Goal: Task Accomplishment & Management: Complete application form

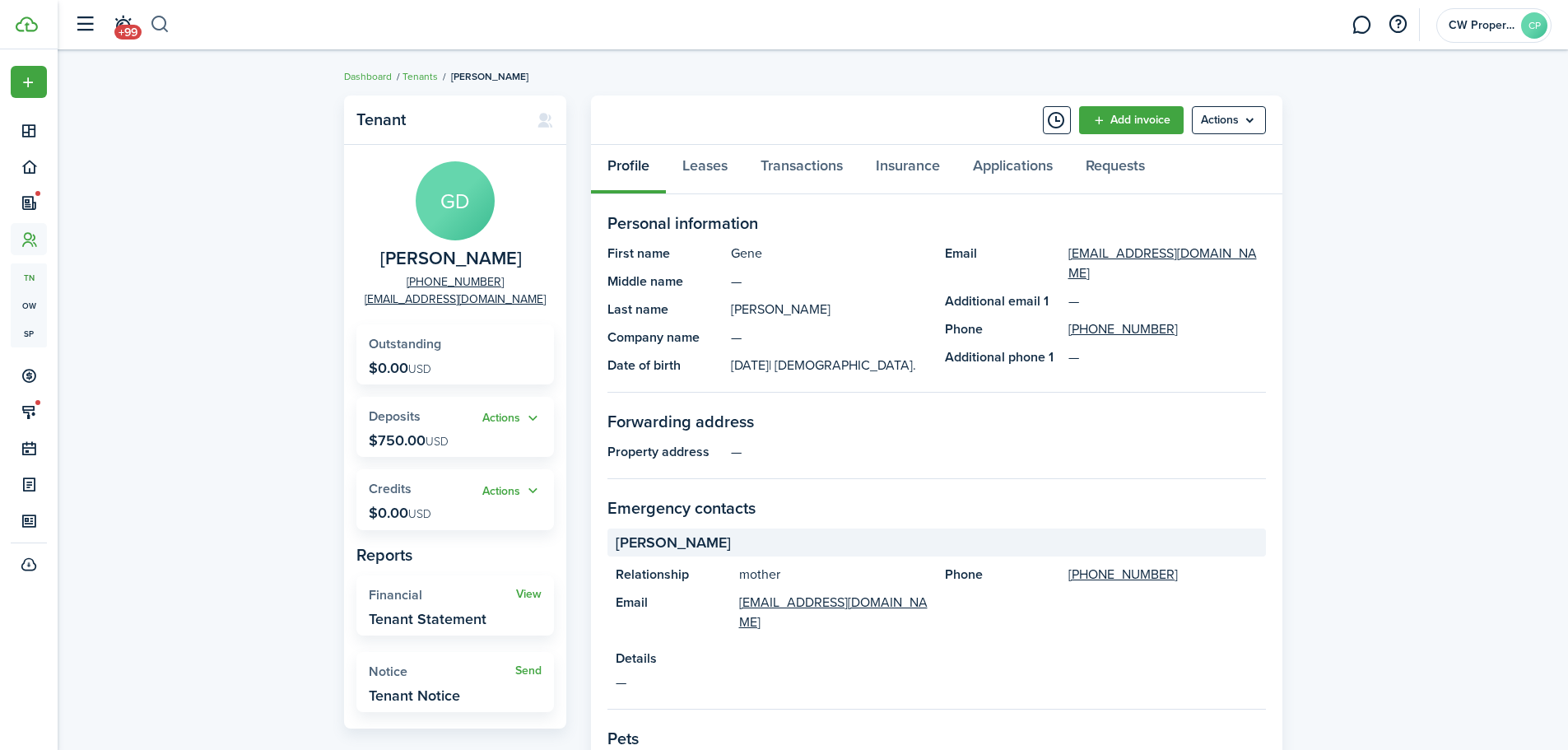
click at [167, 35] on button "button" at bounding box center [160, 24] width 21 height 28
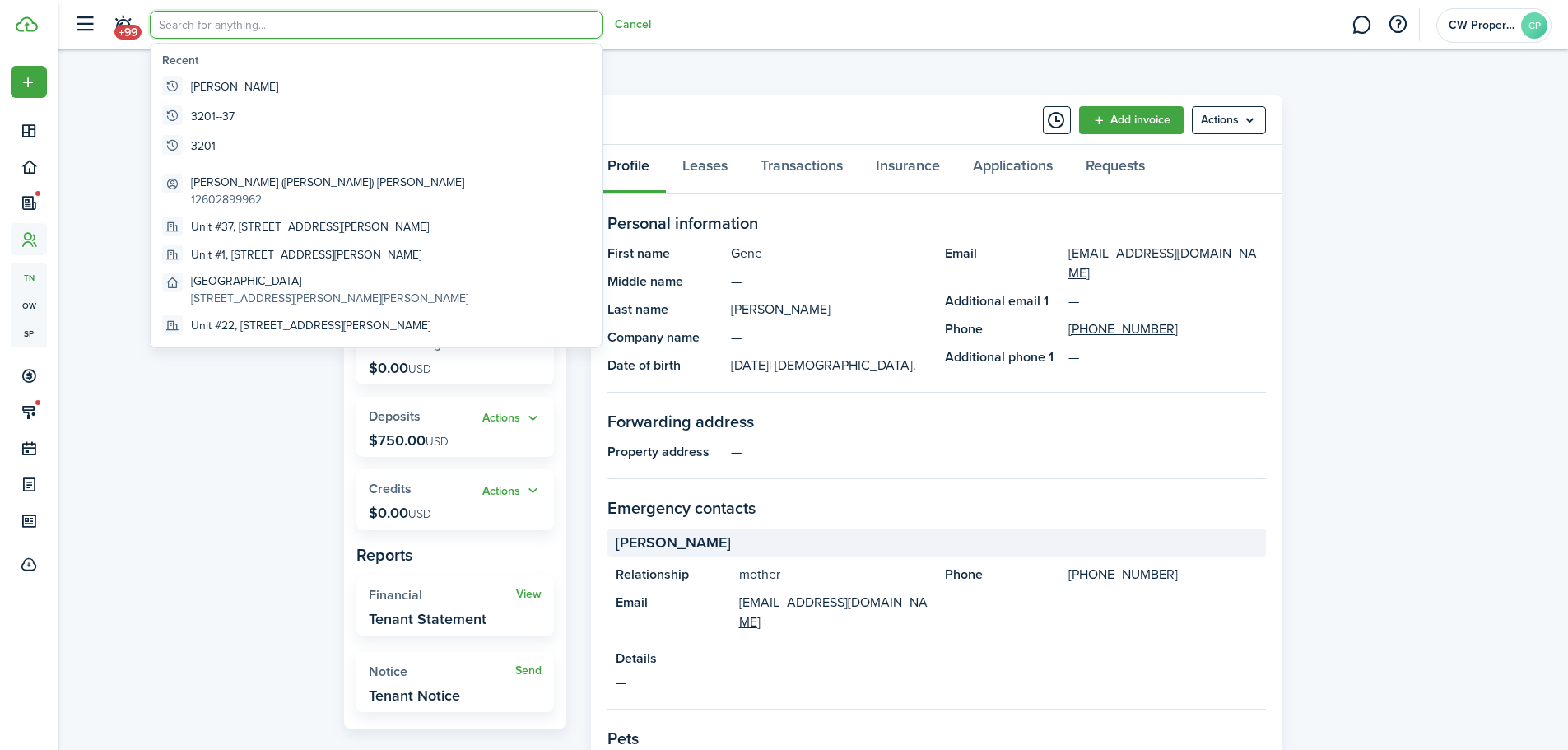
click at [189, 35] on input "search" at bounding box center [376, 24] width 452 height 28
click at [241, 18] on input "search" at bounding box center [376, 24] width 452 height 28
click at [242, 18] on input "search" at bounding box center [376, 24] width 452 height 28
click at [556, 30] on input "search" at bounding box center [376, 24] width 452 height 28
click at [648, 74] on breadcrumb "Dashboard Tenants [PERSON_NAME]" at bounding box center [813, 68] width 938 height 38
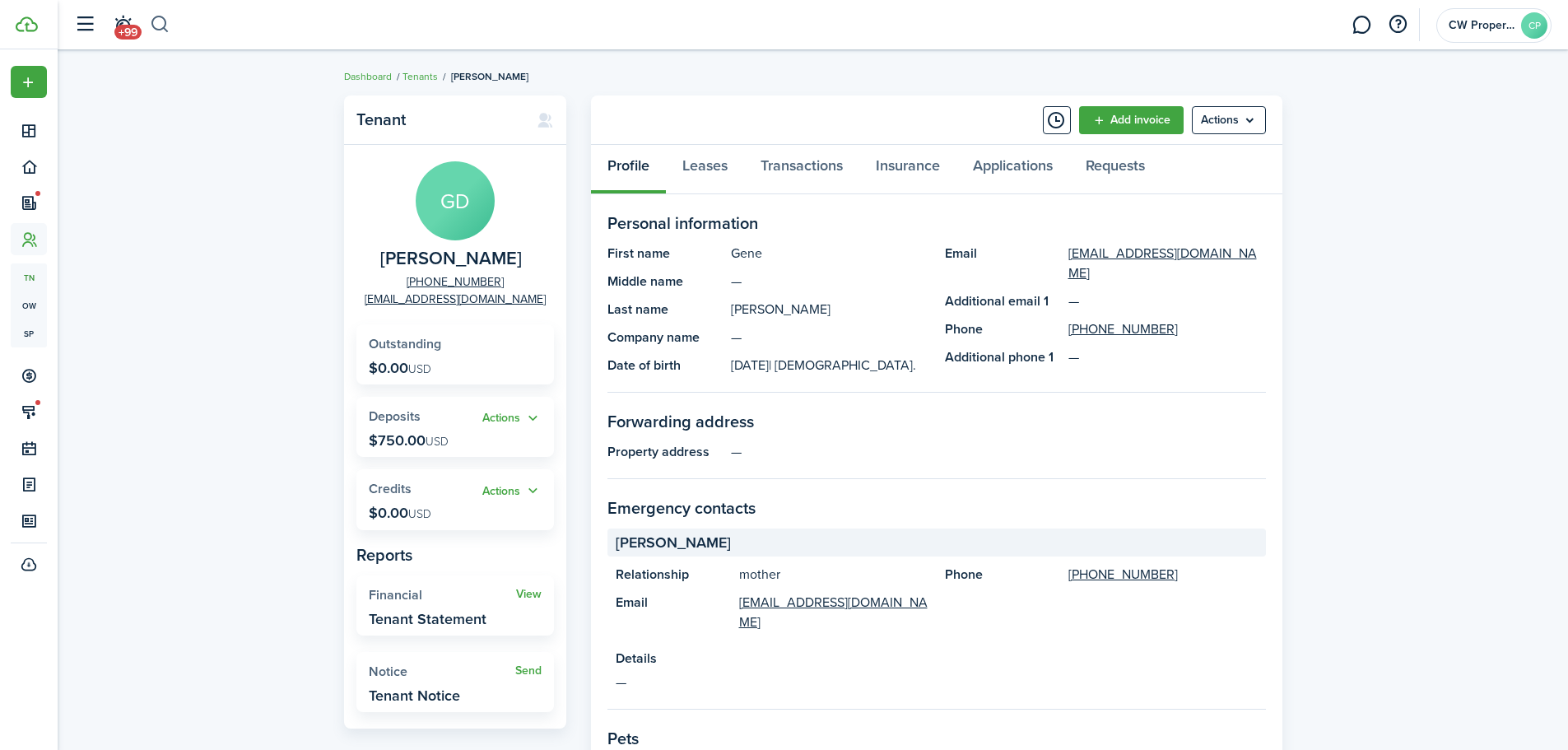
click at [153, 22] on button "button" at bounding box center [160, 24] width 21 height 28
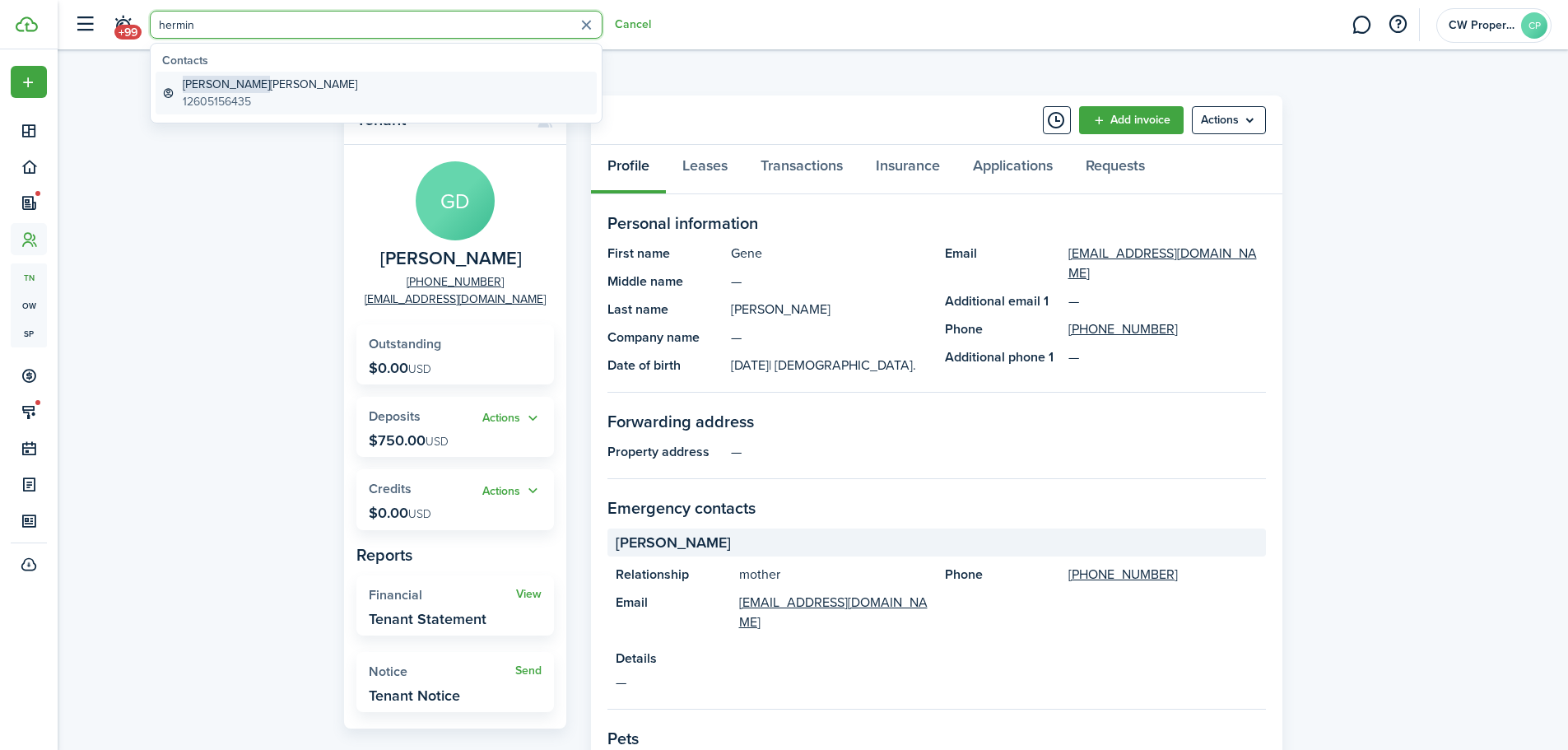
type input "hermin"
click at [355, 85] on link "[PERSON_NAME] 12605156435" at bounding box center [376, 94] width 441 height 43
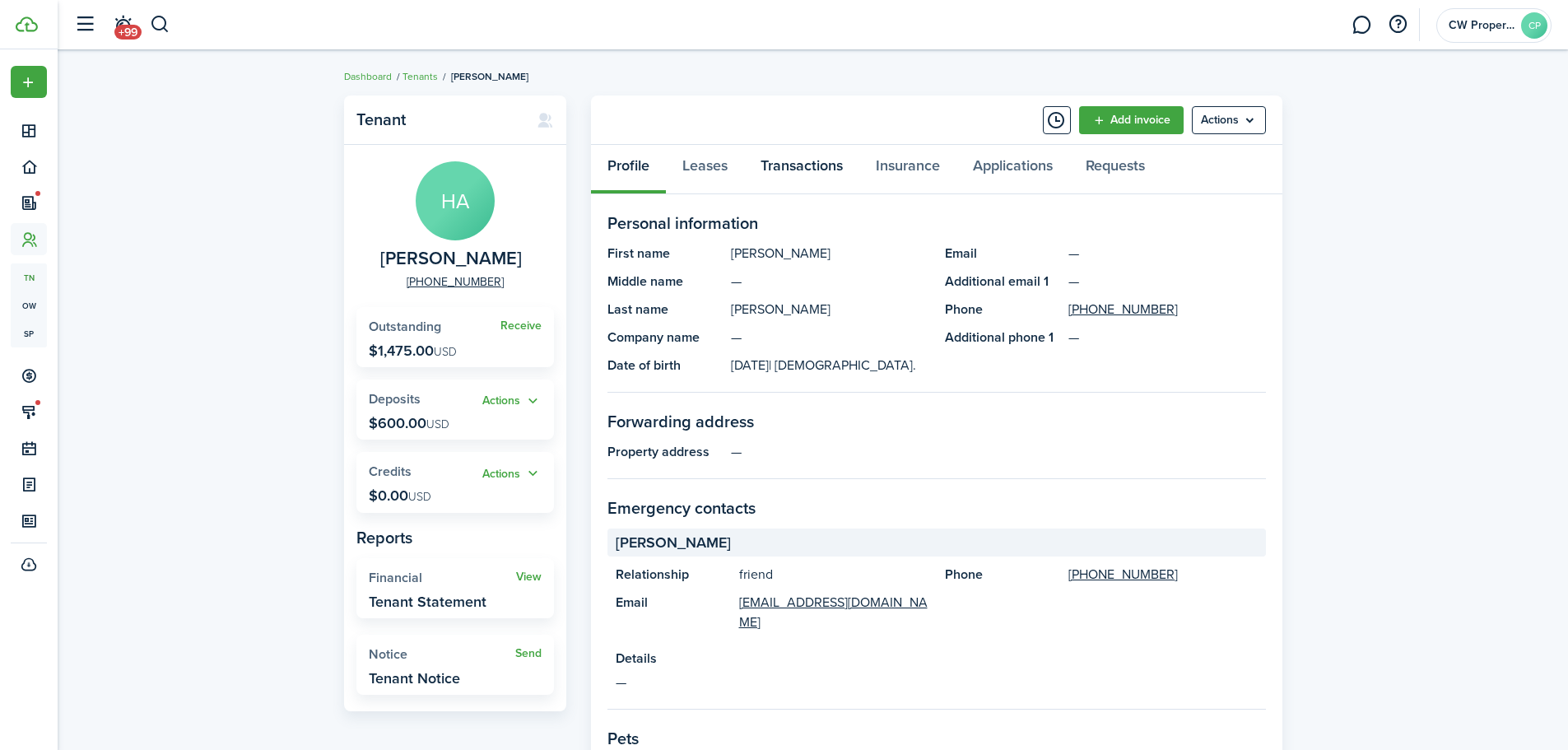
click at [790, 157] on link "Transactions" at bounding box center [802, 169] width 115 height 49
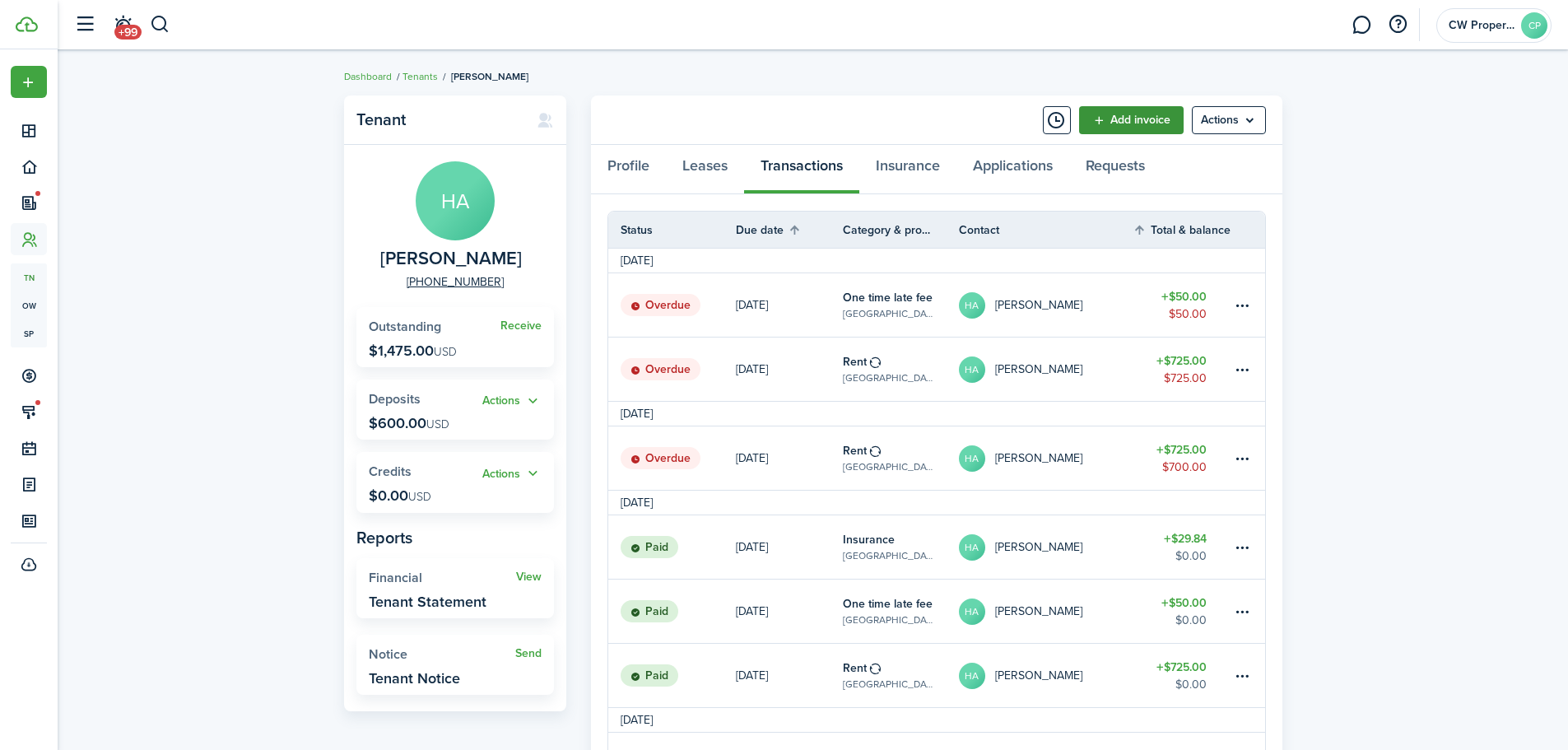
click at [1107, 120] on link "Add invoice" at bounding box center [1132, 120] width 104 height 28
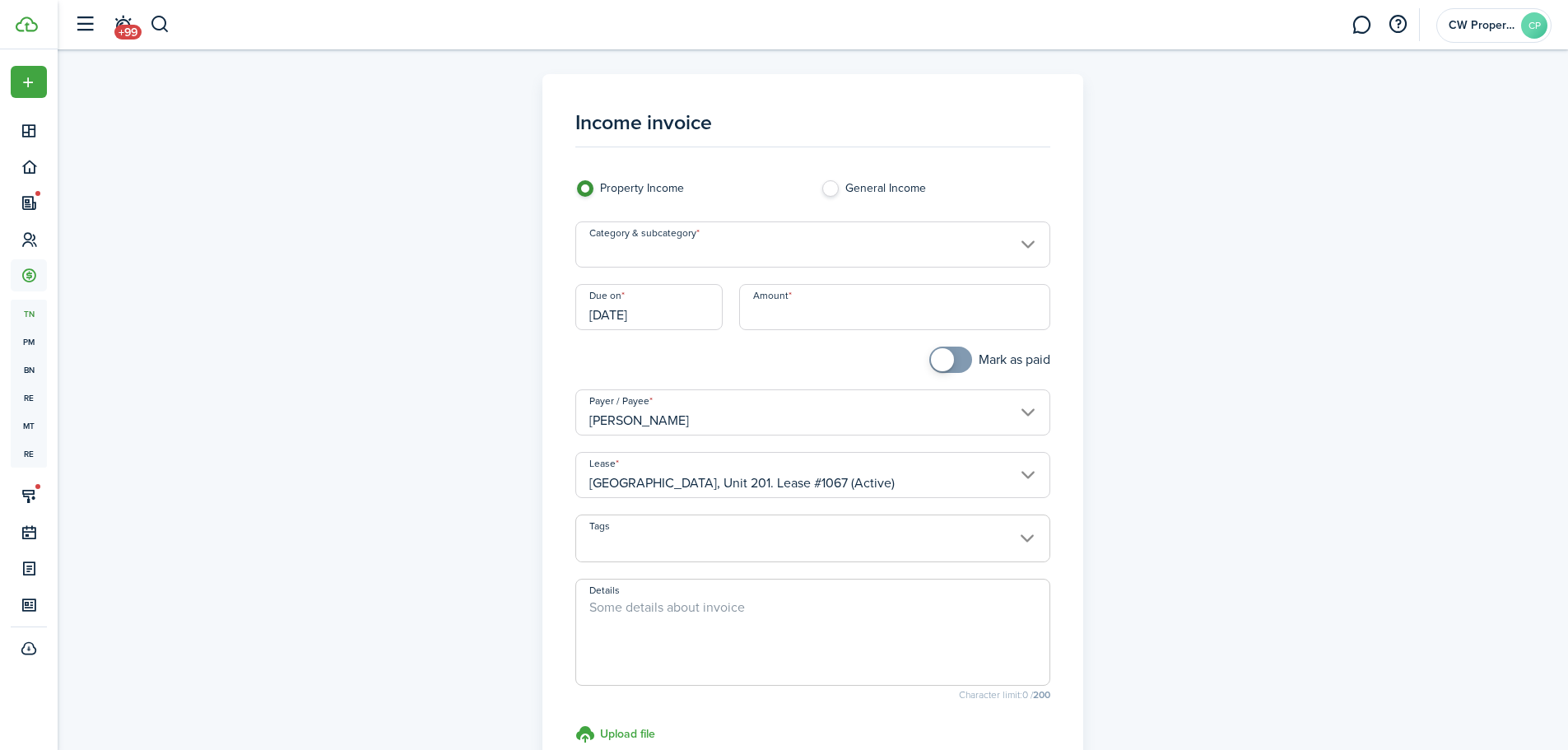
click at [891, 253] on input "Category & subcategory" at bounding box center [813, 244] width 475 height 46
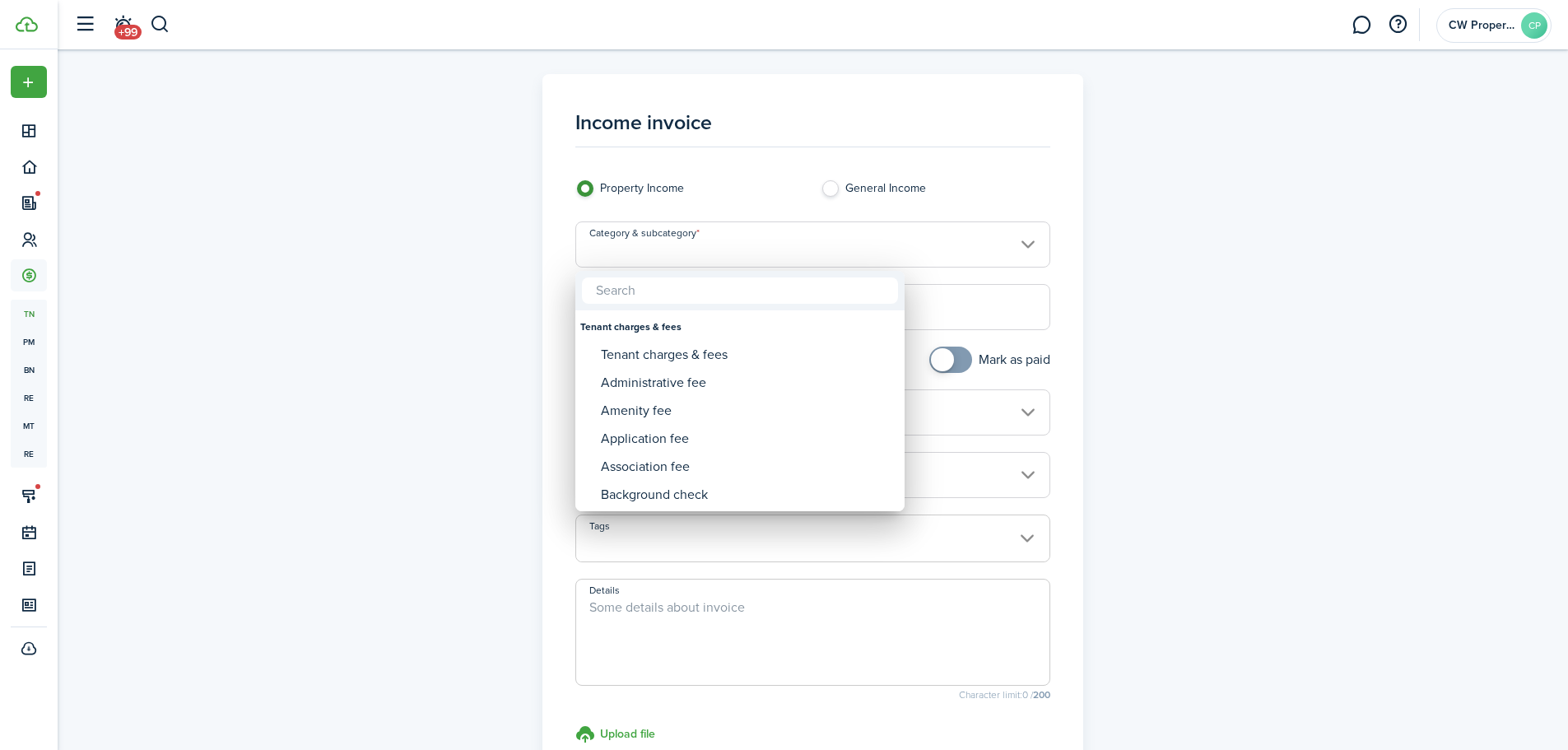
click at [825, 285] on input "text" at bounding box center [739, 290] width 316 height 26
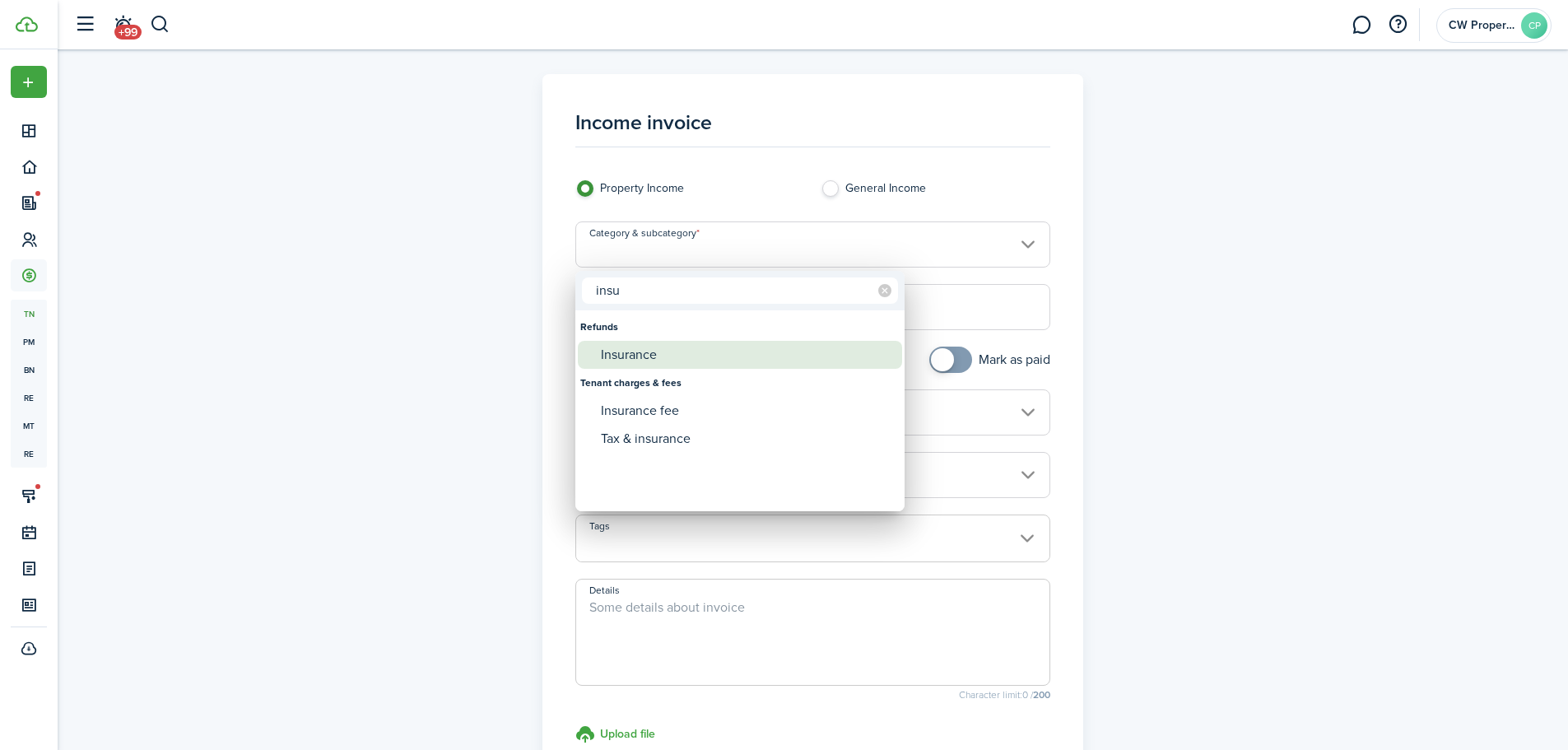
type input "insu"
click at [781, 353] on div "Insurance" at bounding box center [747, 354] width 291 height 28
type input "Refunds / Insurance"
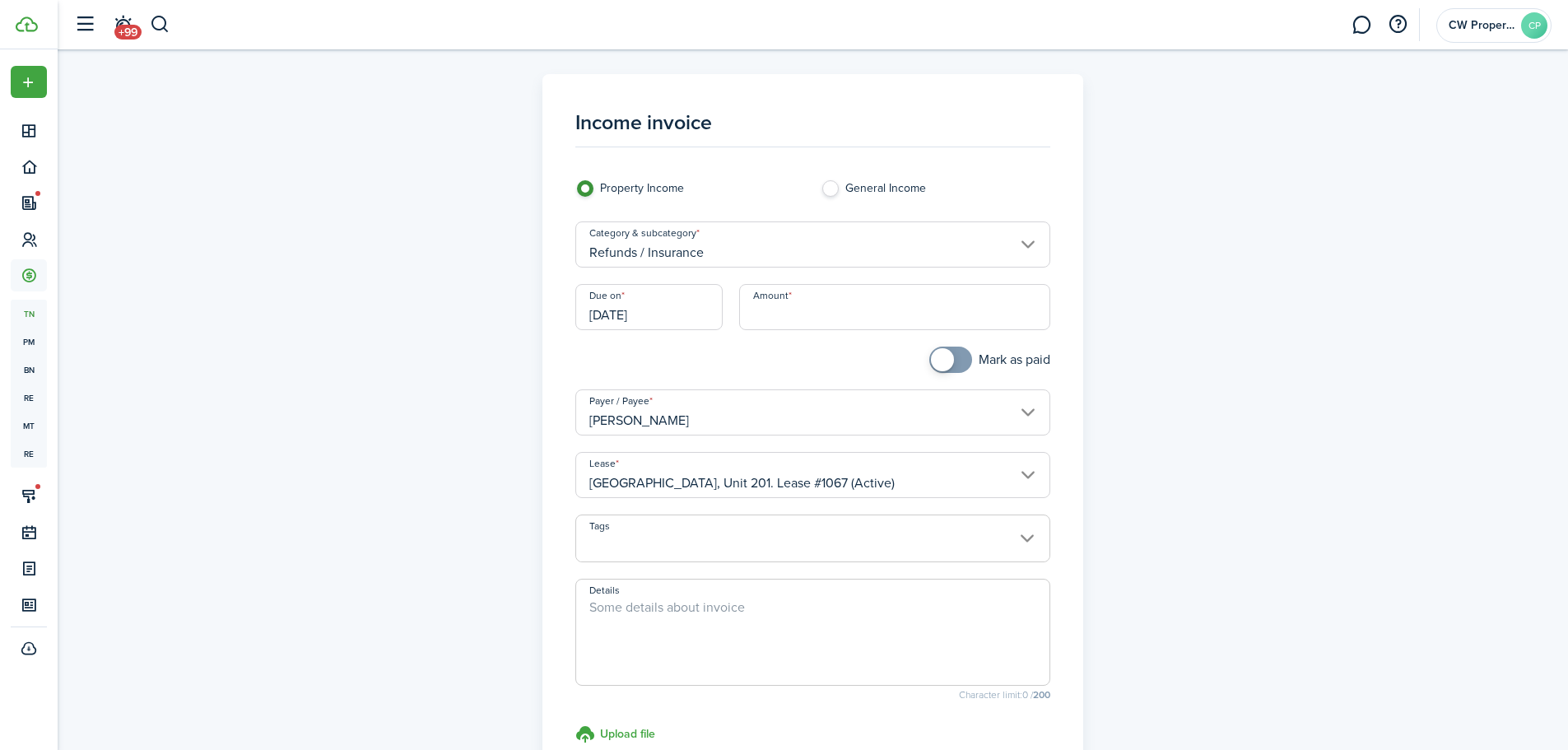
click at [816, 314] on input "Amount" at bounding box center [895, 307] width 311 height 46
click at [838, 324] on input "Amount" at bounding box center [895, 307] width 311 height 46
click at [775, 344] on div "Amount" at bounding box center [895, 316] width 327 height 63
click at [771, 311] on input "Amount" at bounding box center [895, 307] width 311 height 46
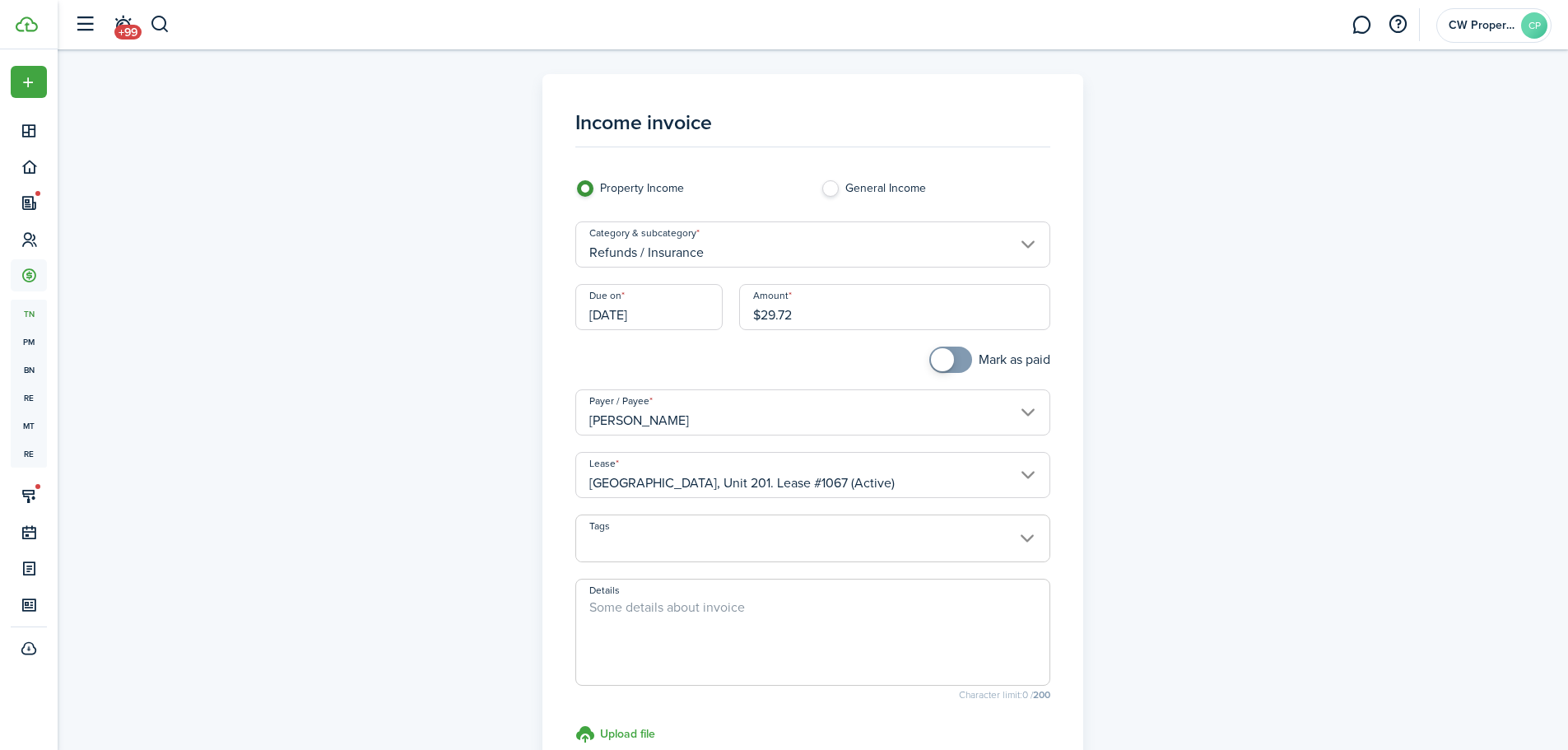
click at [703, 305] on input "[DATE]" at bounding box center [650, 307] width 148 height 46
type input "$29.72"
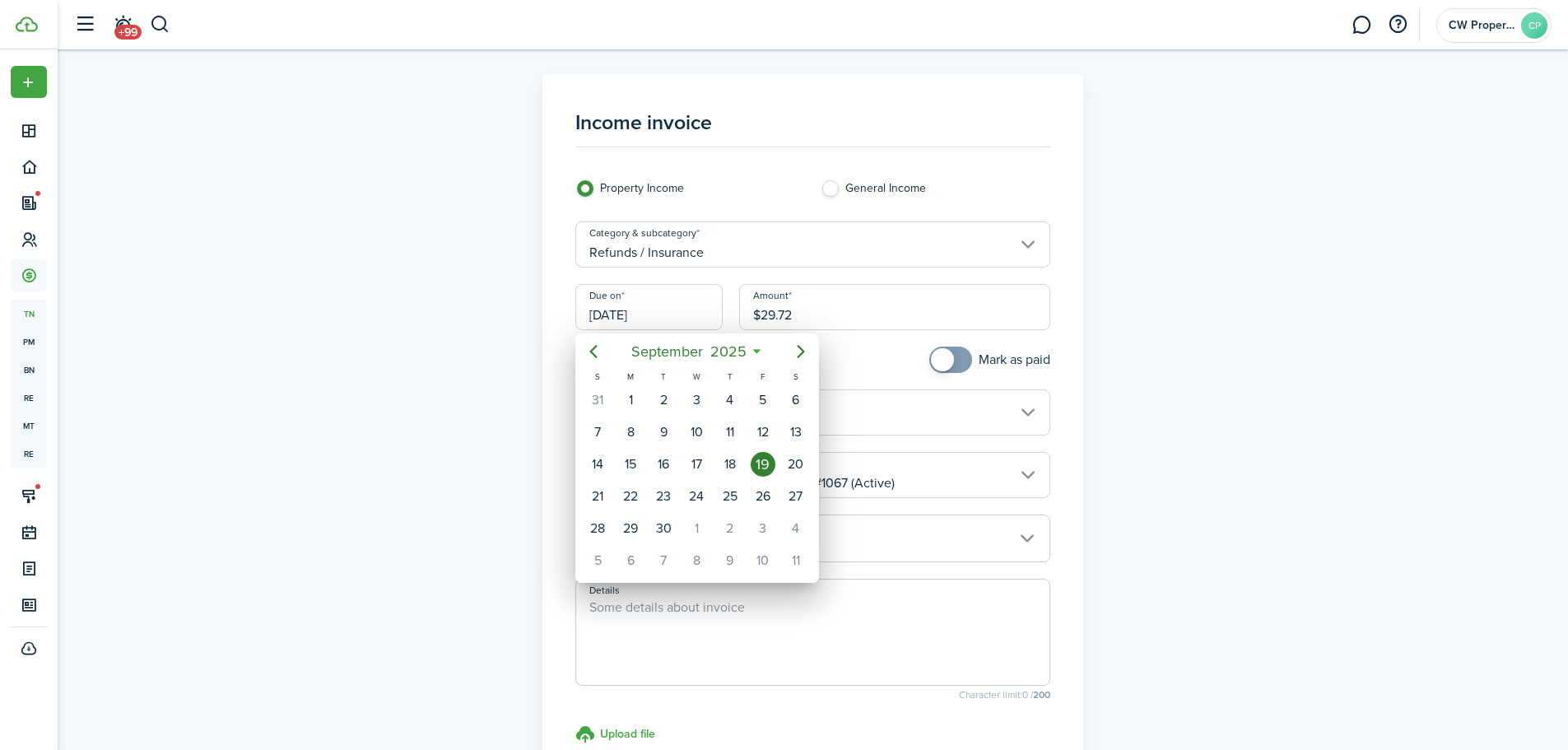
click at [1110, 499] on div at bounding box center [784, 375] width 1832 height 1013
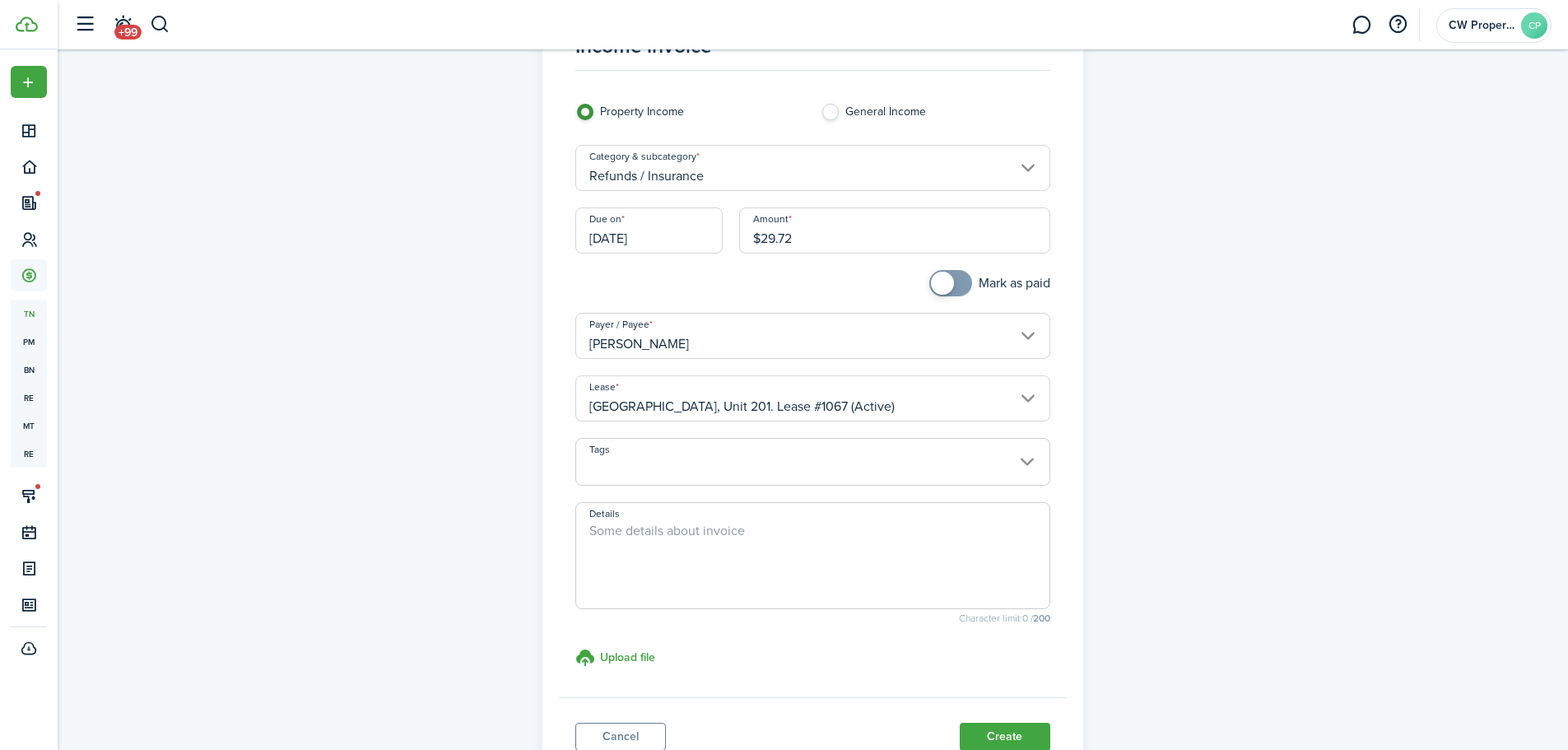
scroll to position [165, 0]
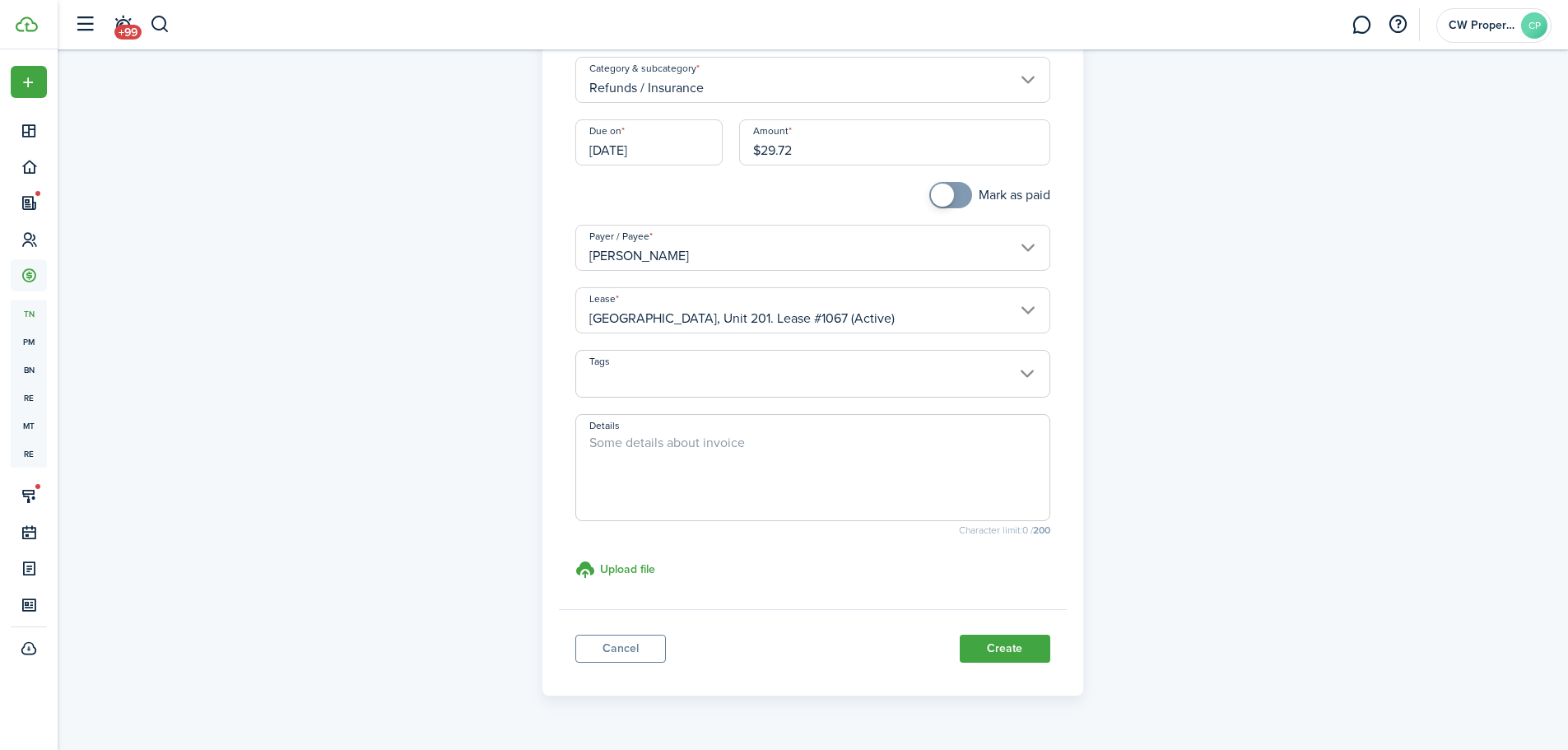
click at [1007, 643] on button "Create" at bounding box center [1005, 648] width 91 height 28
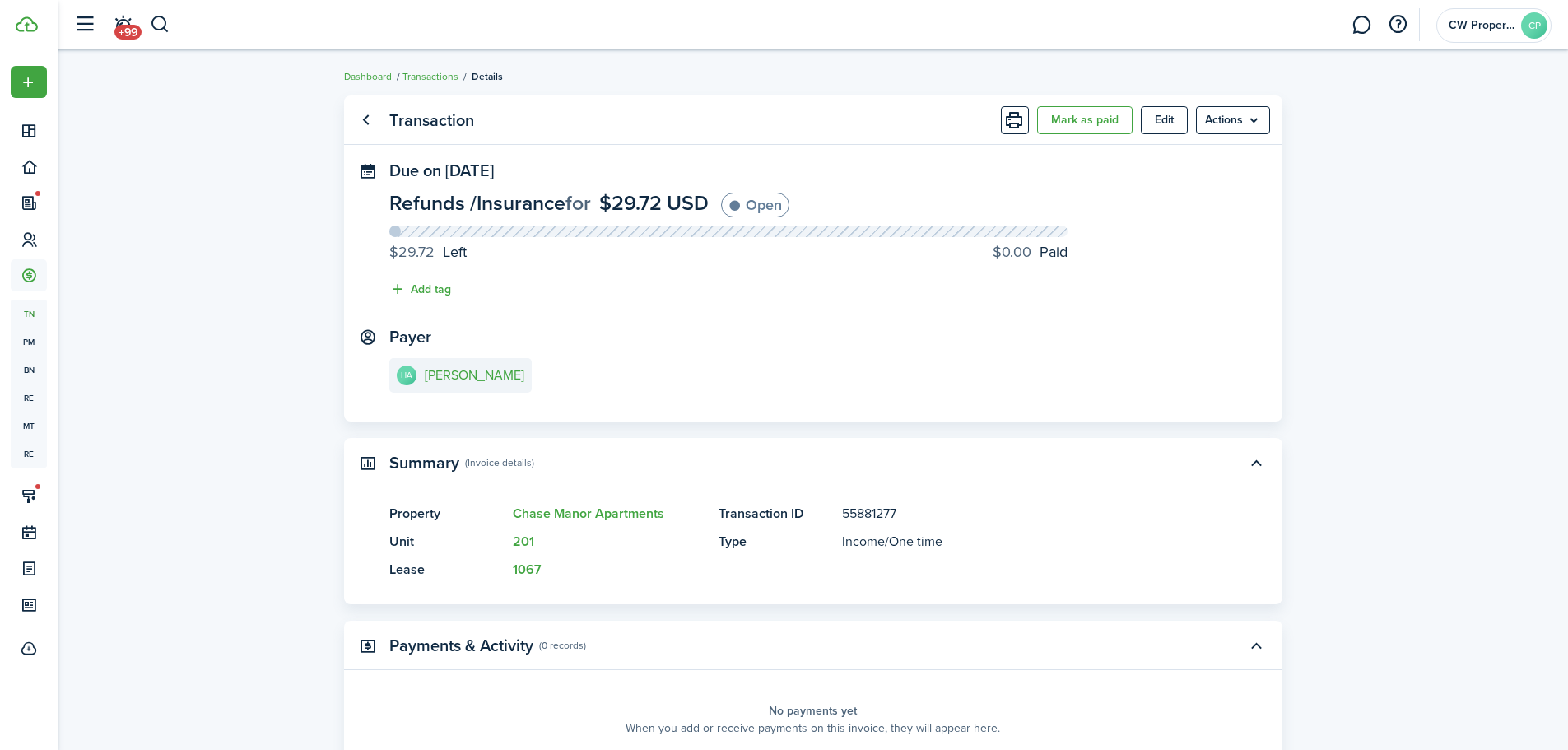
click at [381, 121] on panel-main-header "Transaction [PERSON_NAME] as paid Edit Actions" at bounding box center [813, 120] width 938 height 49
click at [373, 116] on link "Go back" at bounding box center [366, 120] width 28 height 28
click at [477, 363] on link "HA [PERSON_NAME]" at bounding box center [461, 375] width 142 height 34
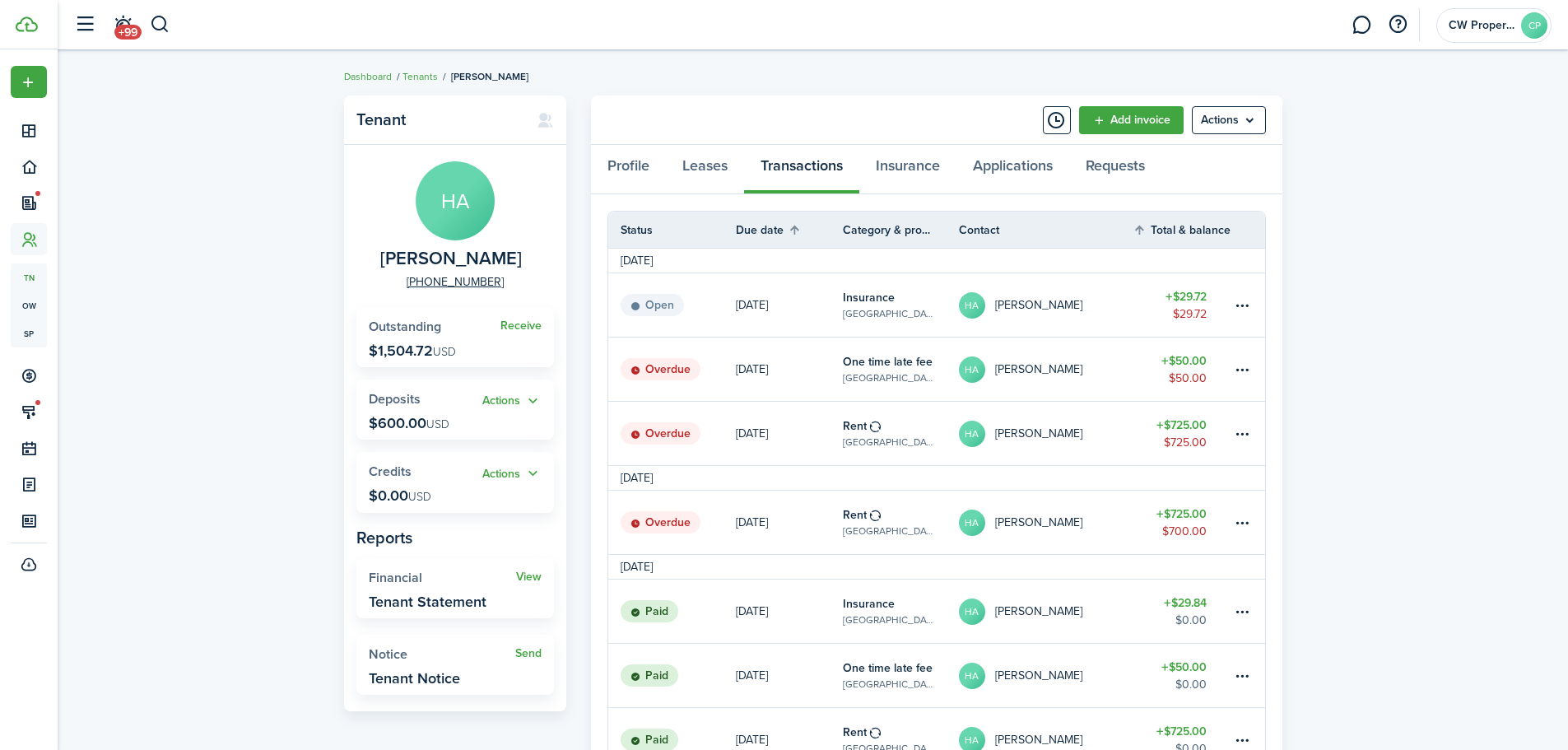
click at [345, 208] on panel-main-body "HA [PERSON_NAME] [PHONE_NUMBER] Receive Outstanding $1,504.72 USD Actions Depos…" at bounding box center [455, 428] width 222 height 567
click at [166, 25] on button "button" at bounding box center [160, 24] width 21 height 28
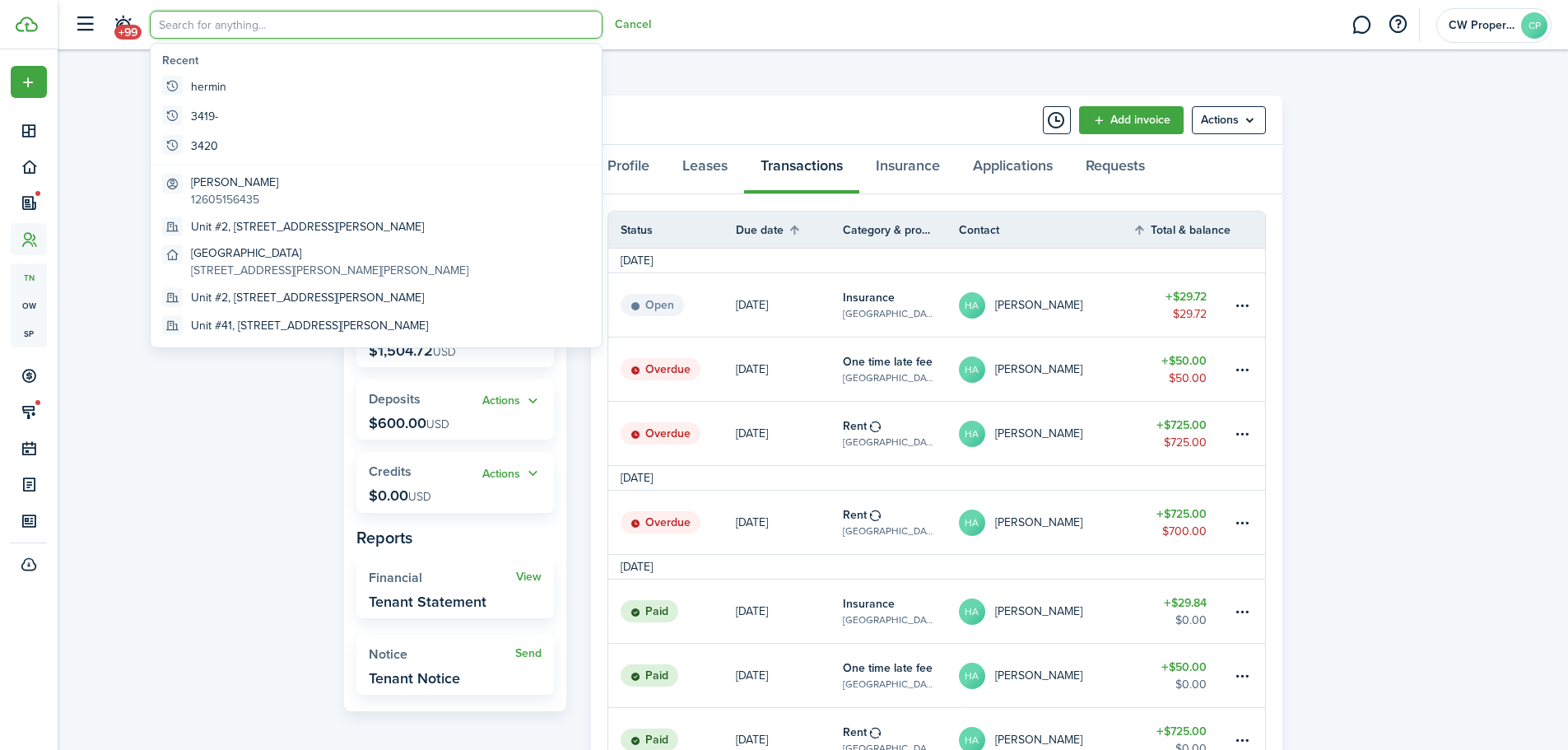
click at [182, 25] on input "search" at bounding box center [376, 24] width 452 height 28
click at [257, 26] on input "search" at bounding box center [376, 24] width 452 height 28
click at [345, 31] on input "search" at bounding box center [376, 24] width 452 height 28
click at [465, 28] on input "search" at bounding box center [376, 24] width 452 height 28
click at [394, 30] on input "search" at bounding box center [376, 24] width 452 height 28
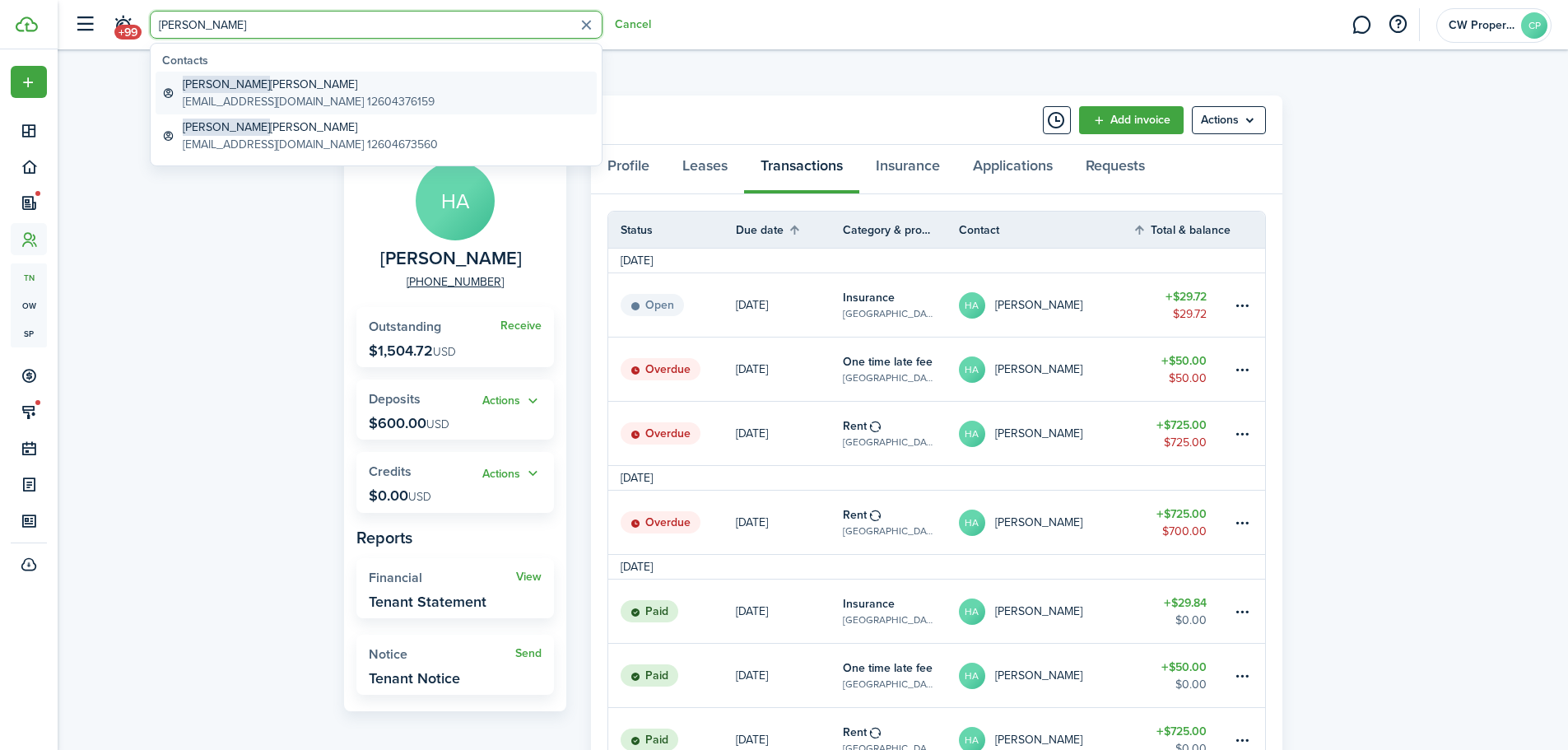
type input "[PERSON_NAME]"
click at [387, 90] on global-search-item-title "[PERSON_NAME]" at bounding box center [309, 84] width 252 height 17
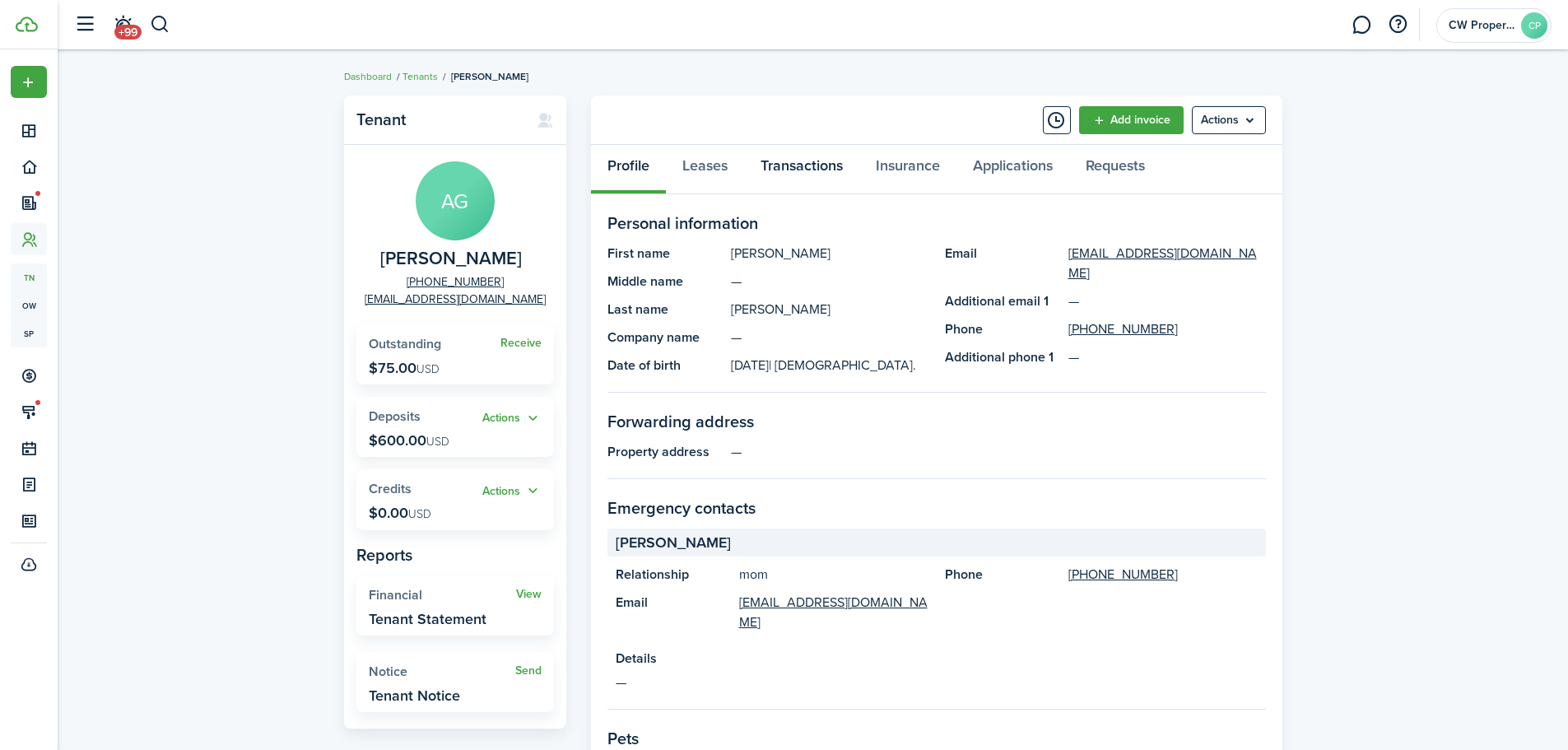
click at [793, 155] on link "Transactions" at bounding box center [802, 169] width 115 height 49
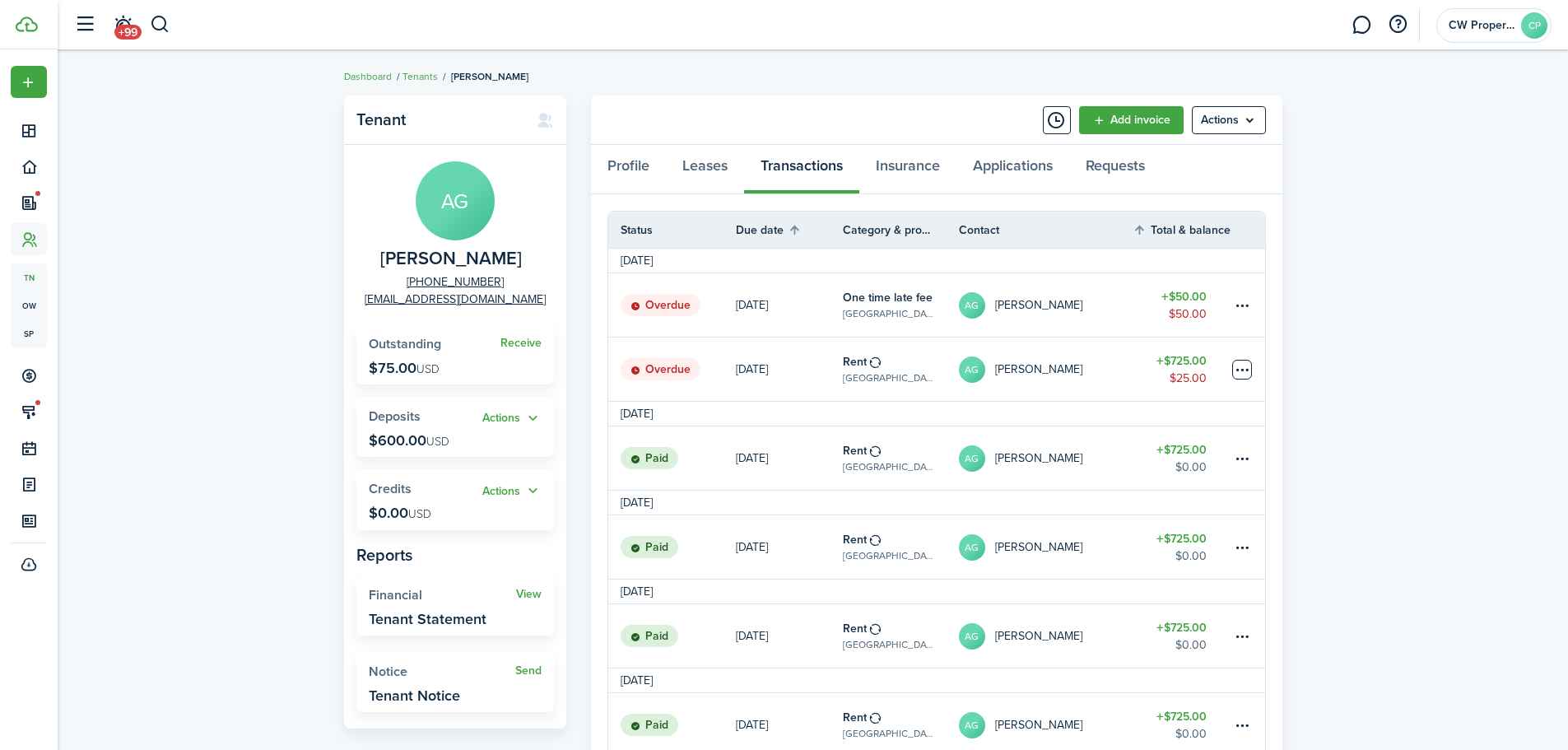
click at [1237, 369] on table-menu-btn-icon at bounding box center [1242, 370] width 20 height 20
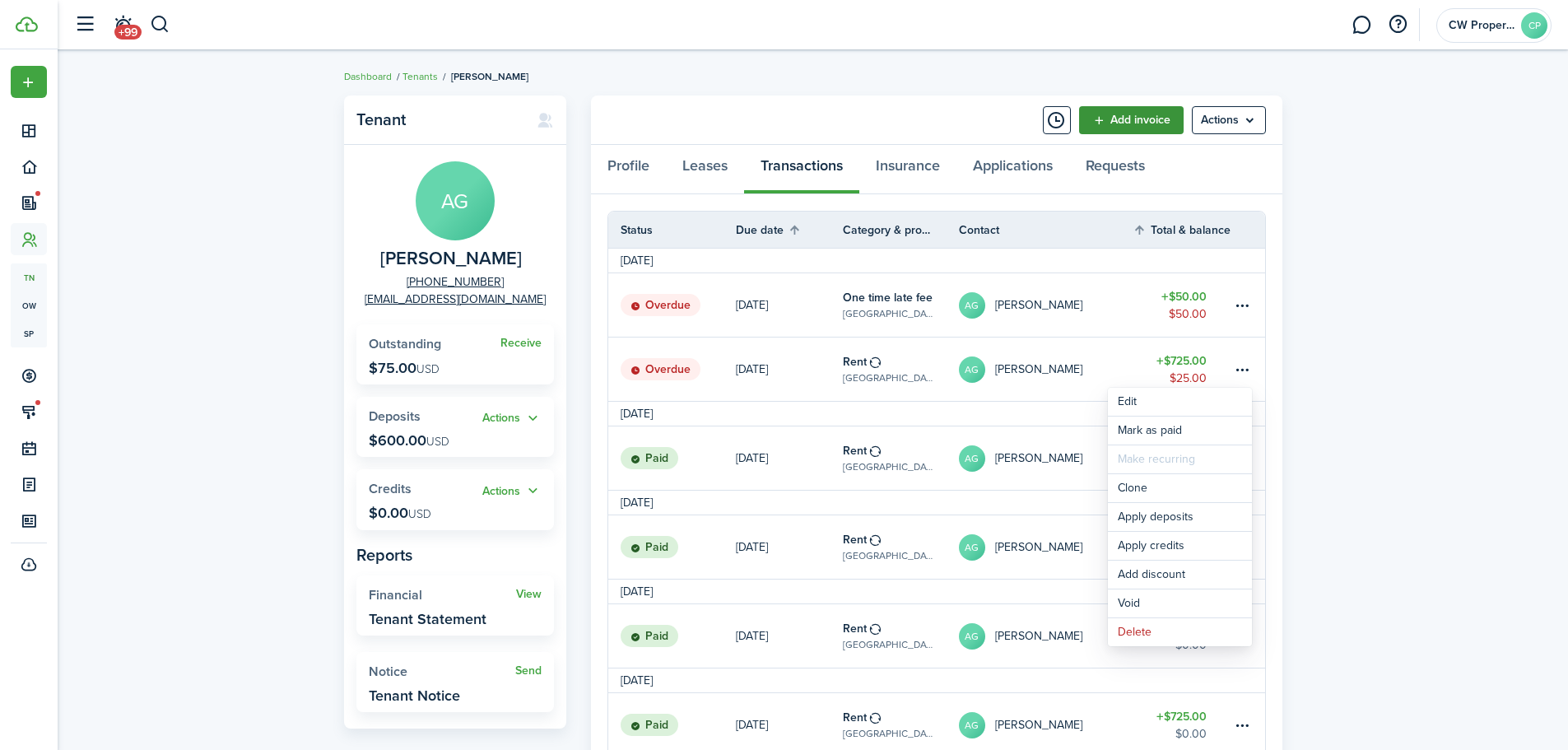
click at [1142, 115] on link "Add invoice" at bounding box center [1132, 120] width 104 height 28
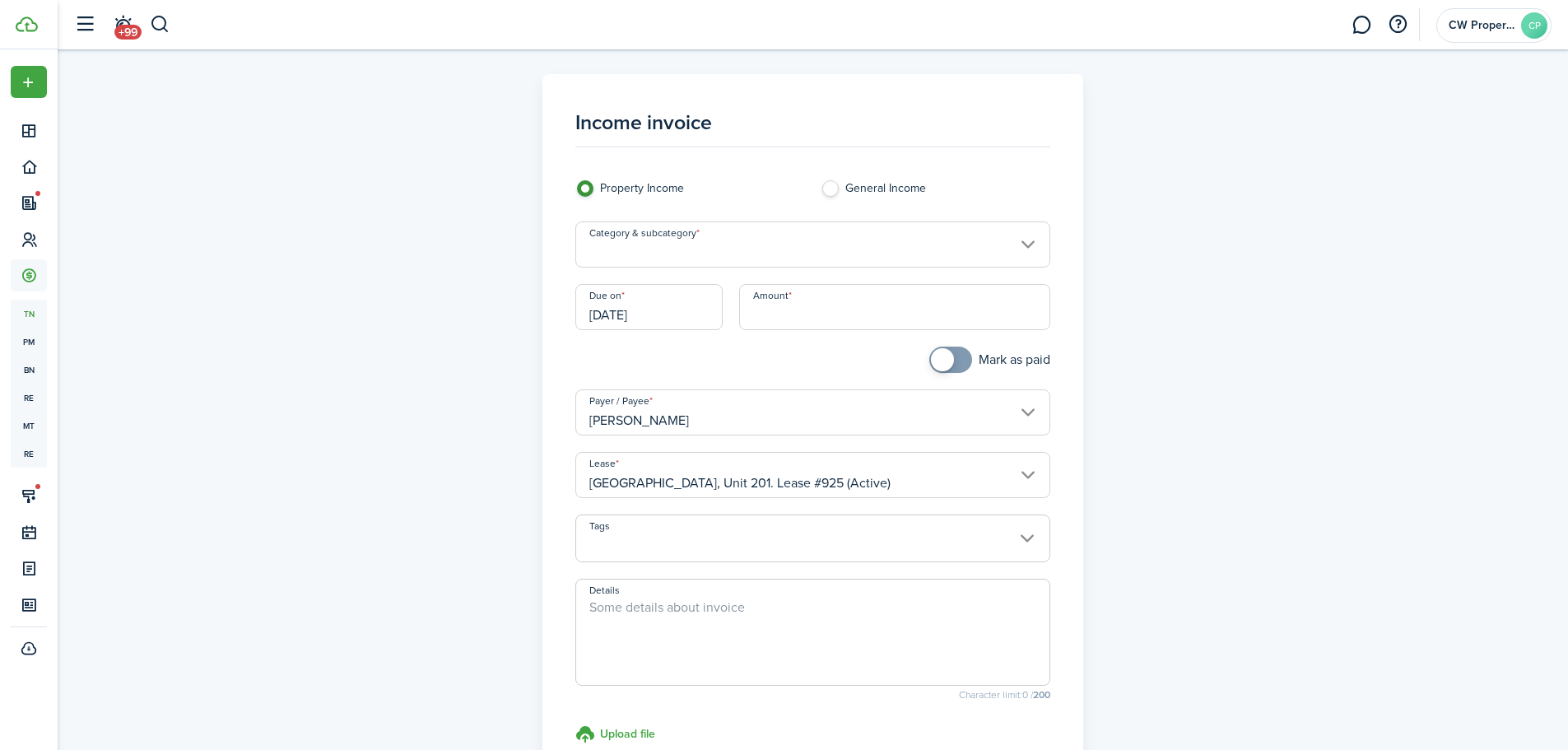
click at [921, 253] on input "Category & subcategory" at bounding box center [813, 244] width 475 height 46
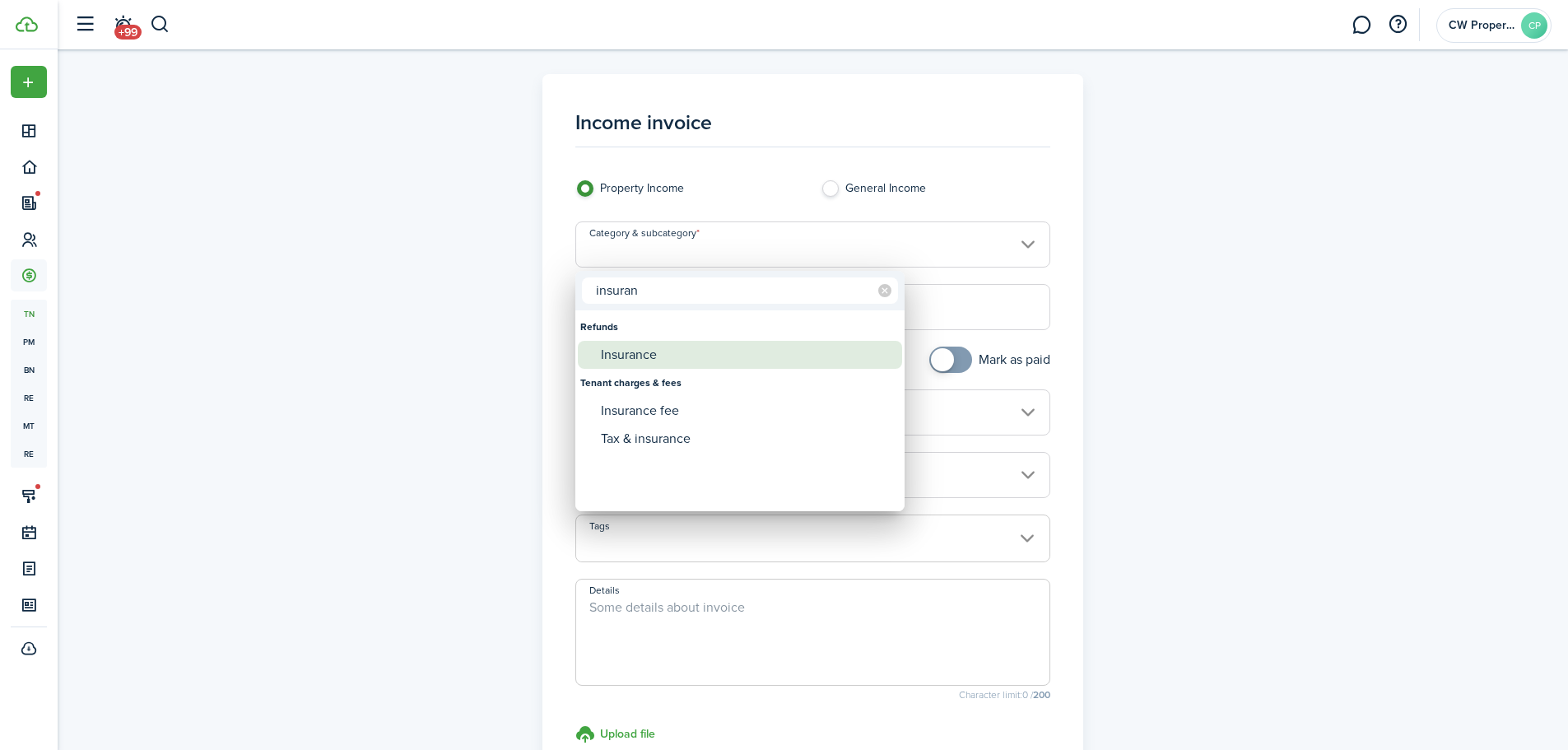
type input "insuran"
click at [839, 362] on div "Insurance" at bounding box center [747, 354] width 291 height 28
type input "Refunds / Insurance"
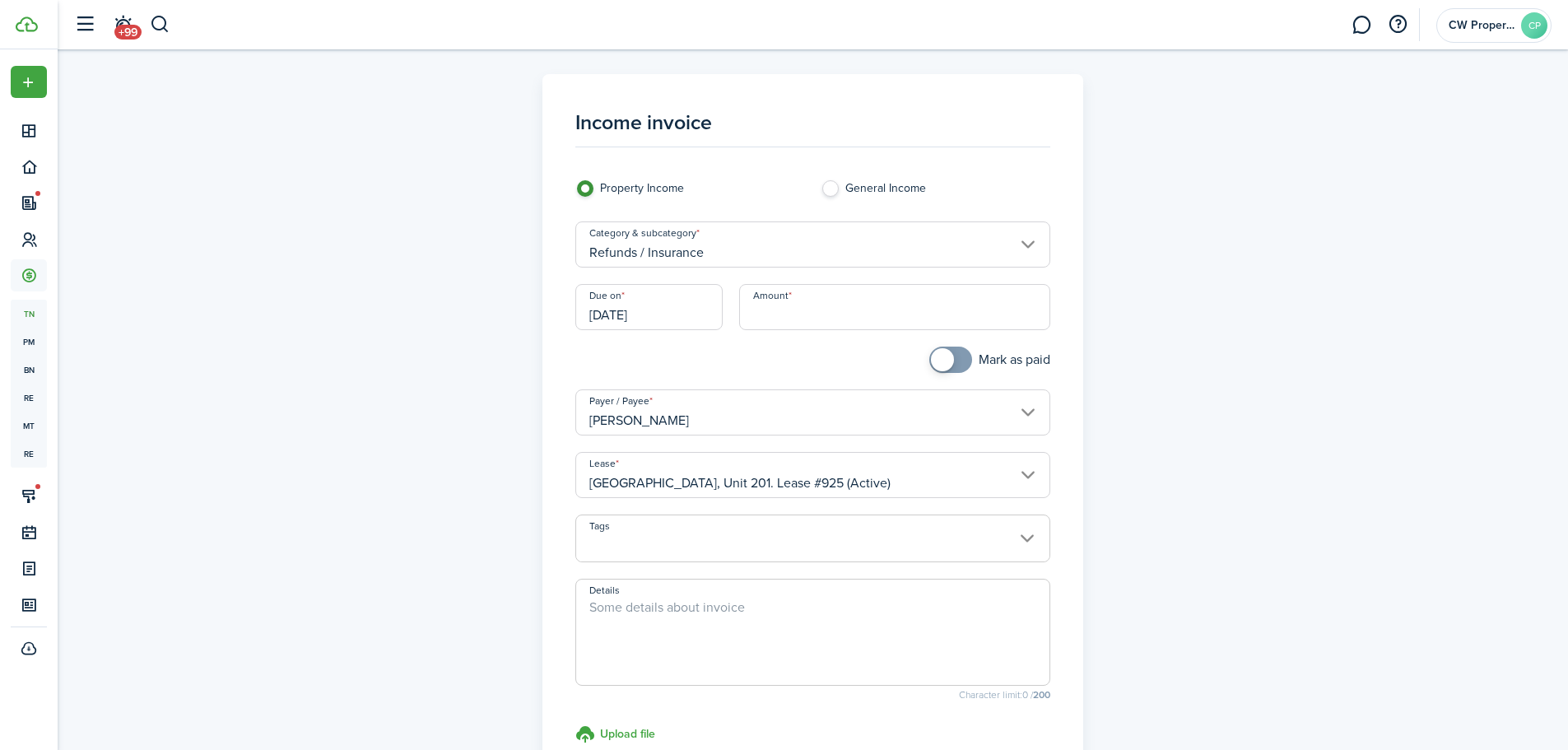
click at [867, 295] on input "Amount" at bounding box center [895, 307] width 311 height 46
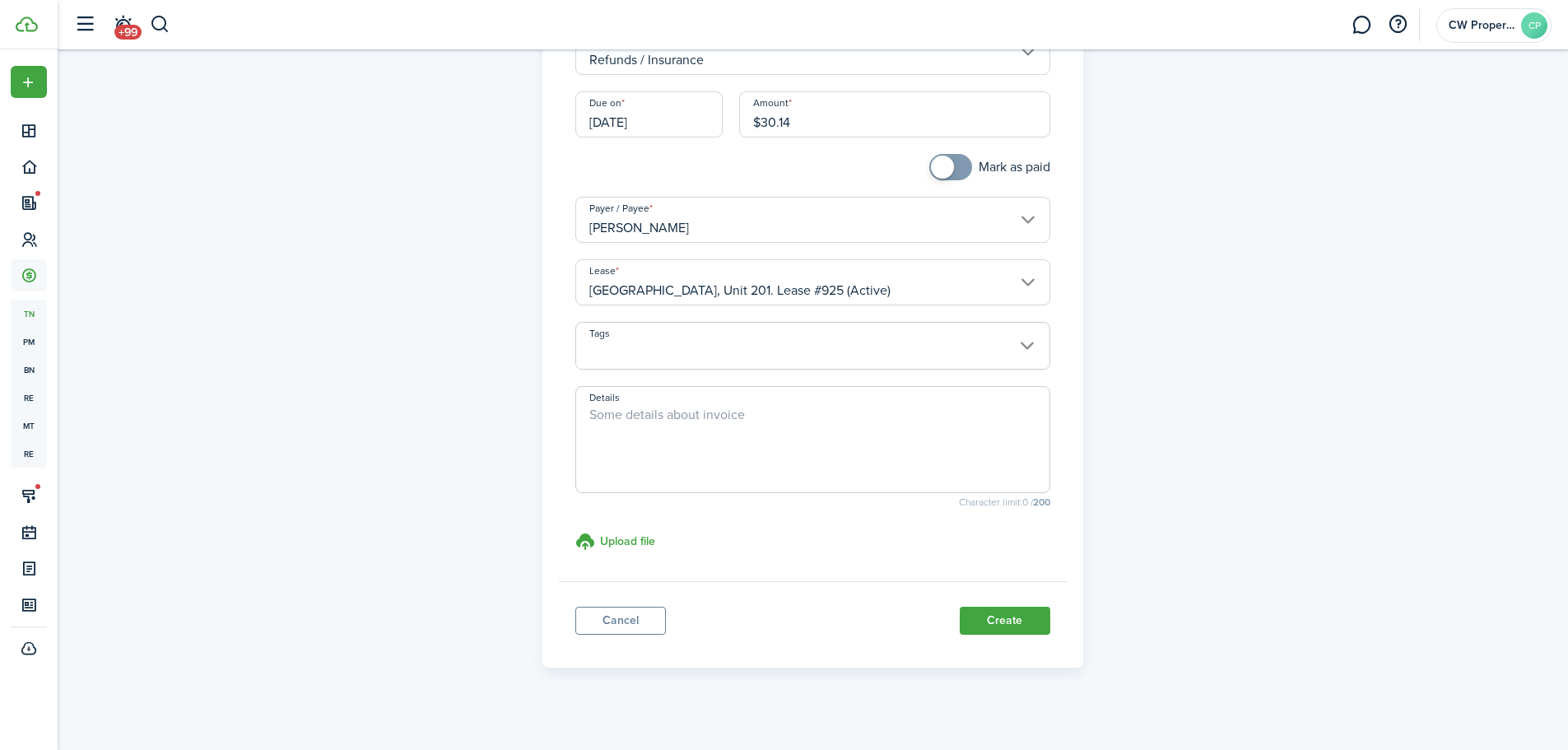
scroll to position [205, 0]
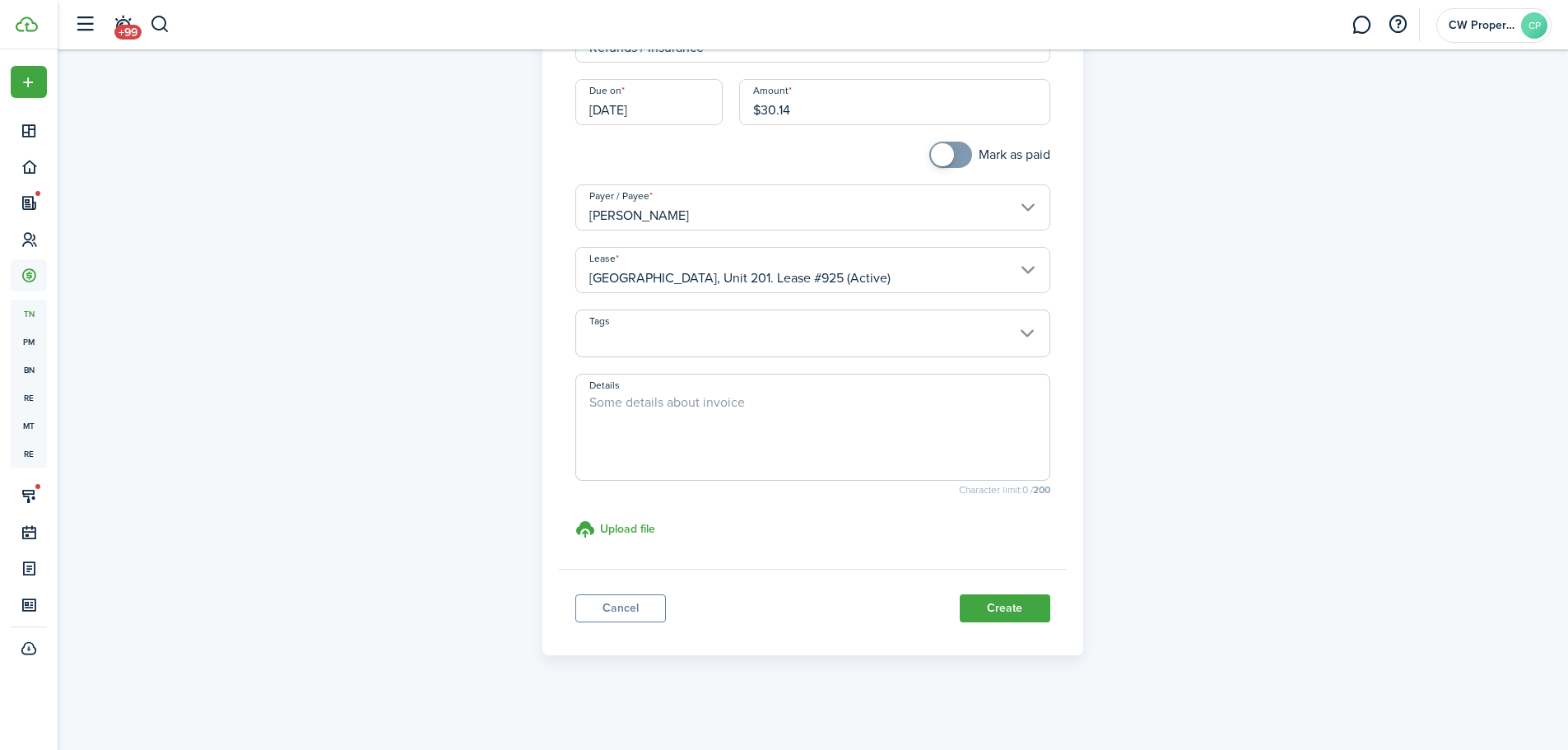
type input "$30.14"
click at [1022, 593] on panel-main-footer "Cancel Create" at bounding box center [812, 603] width 508 height 70
click at [1022, 601] on button "Create" at bounding box center [1005, 608] width 91 height 28
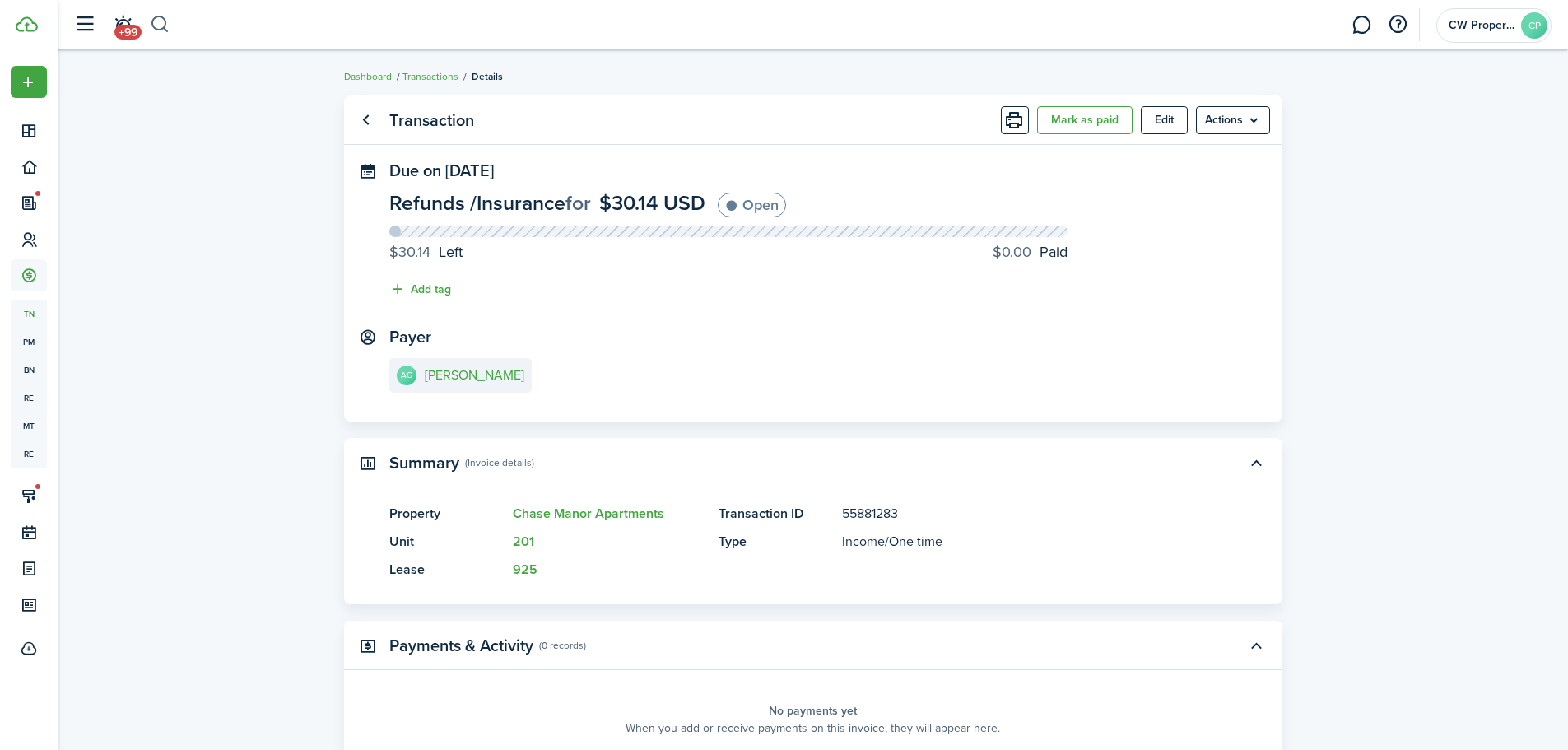
click at [162, 31] on button "button" at bounding box center [160, 24] width 21 height 28
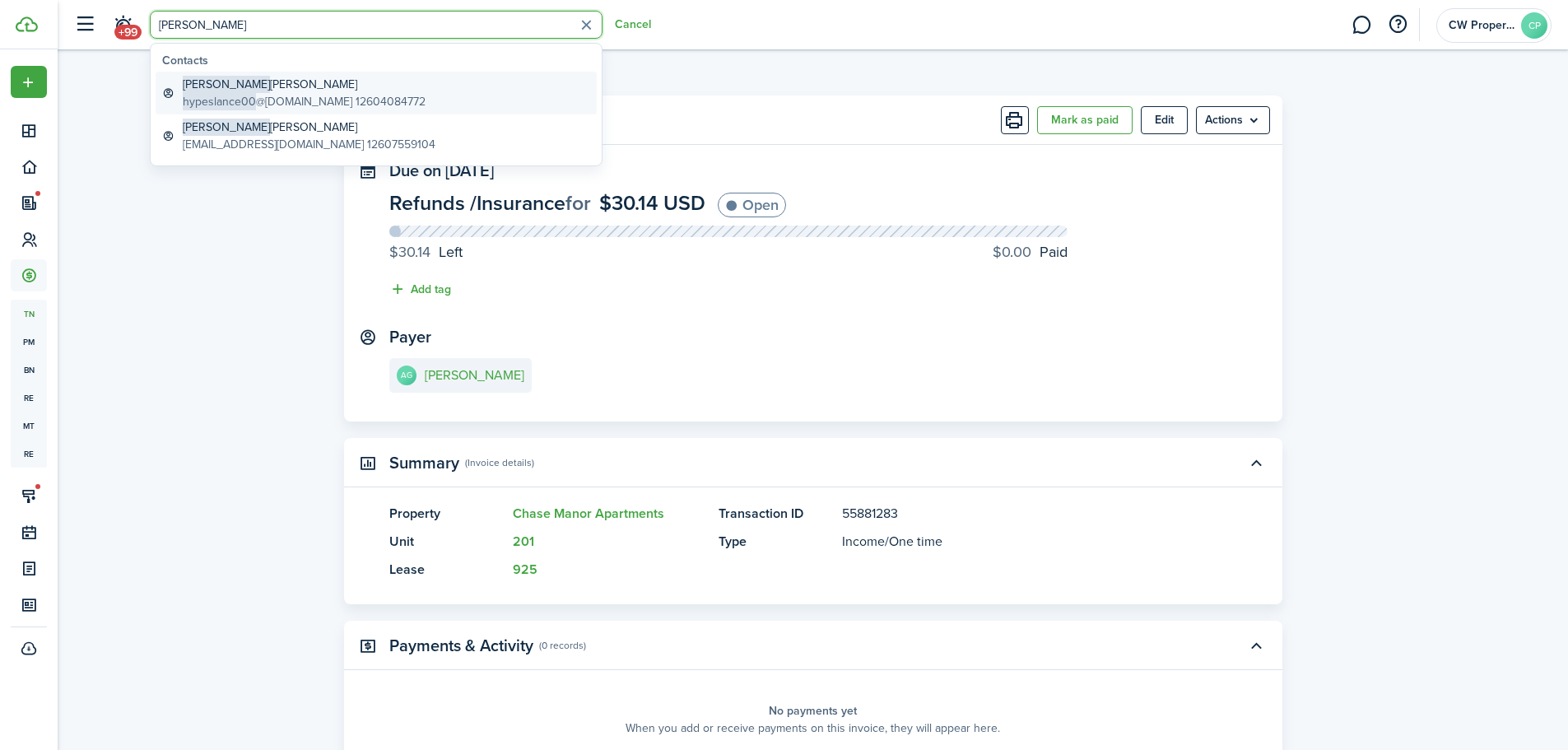
type input "[PERSON_NAME]"
click at [295, 88] on global-search-item-title "[PERSON_NAME]" at bounding box center [304, 84] width 243 height 17
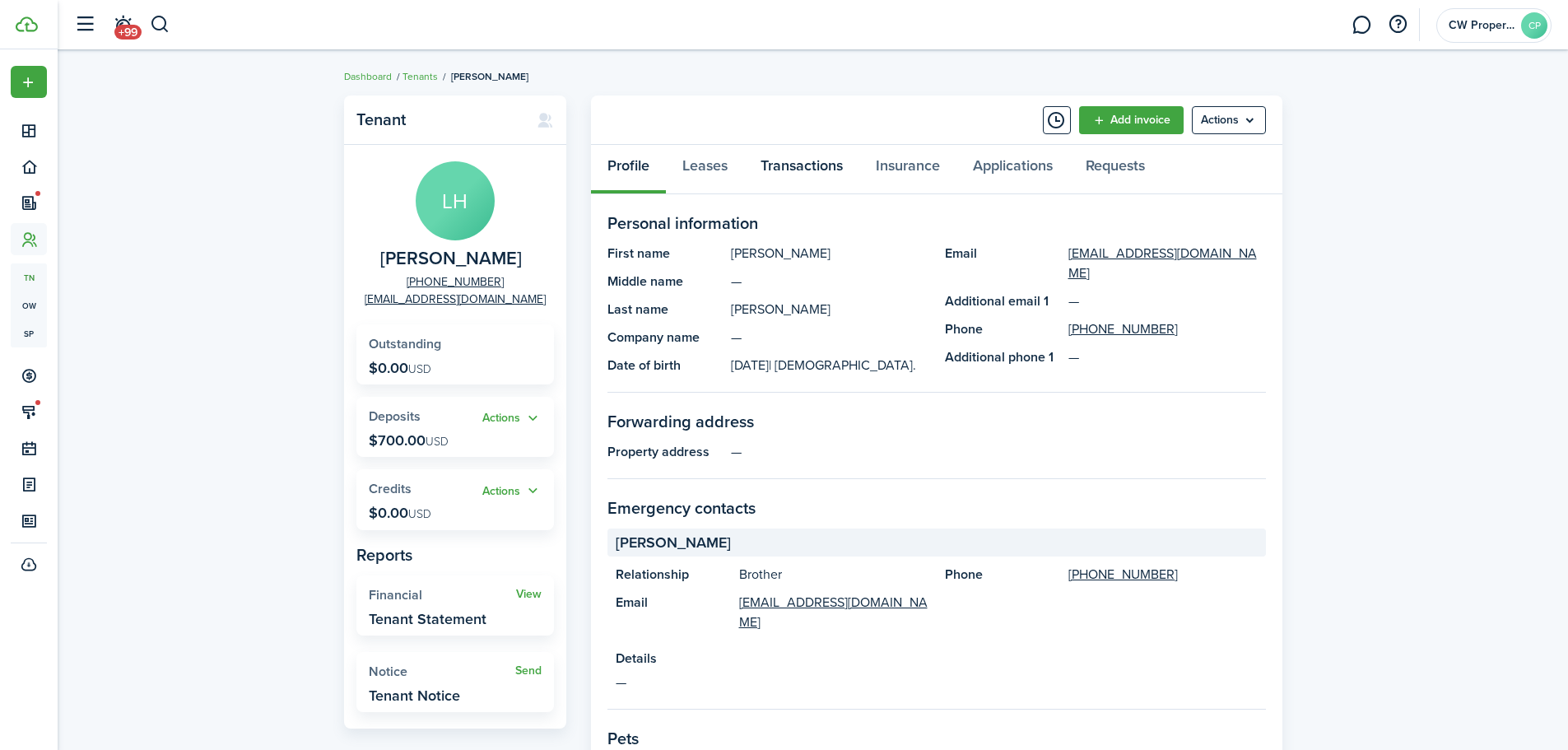
click at [779, 166] on link "Transactions" at bounding box center [802, 169] width 115 height 49
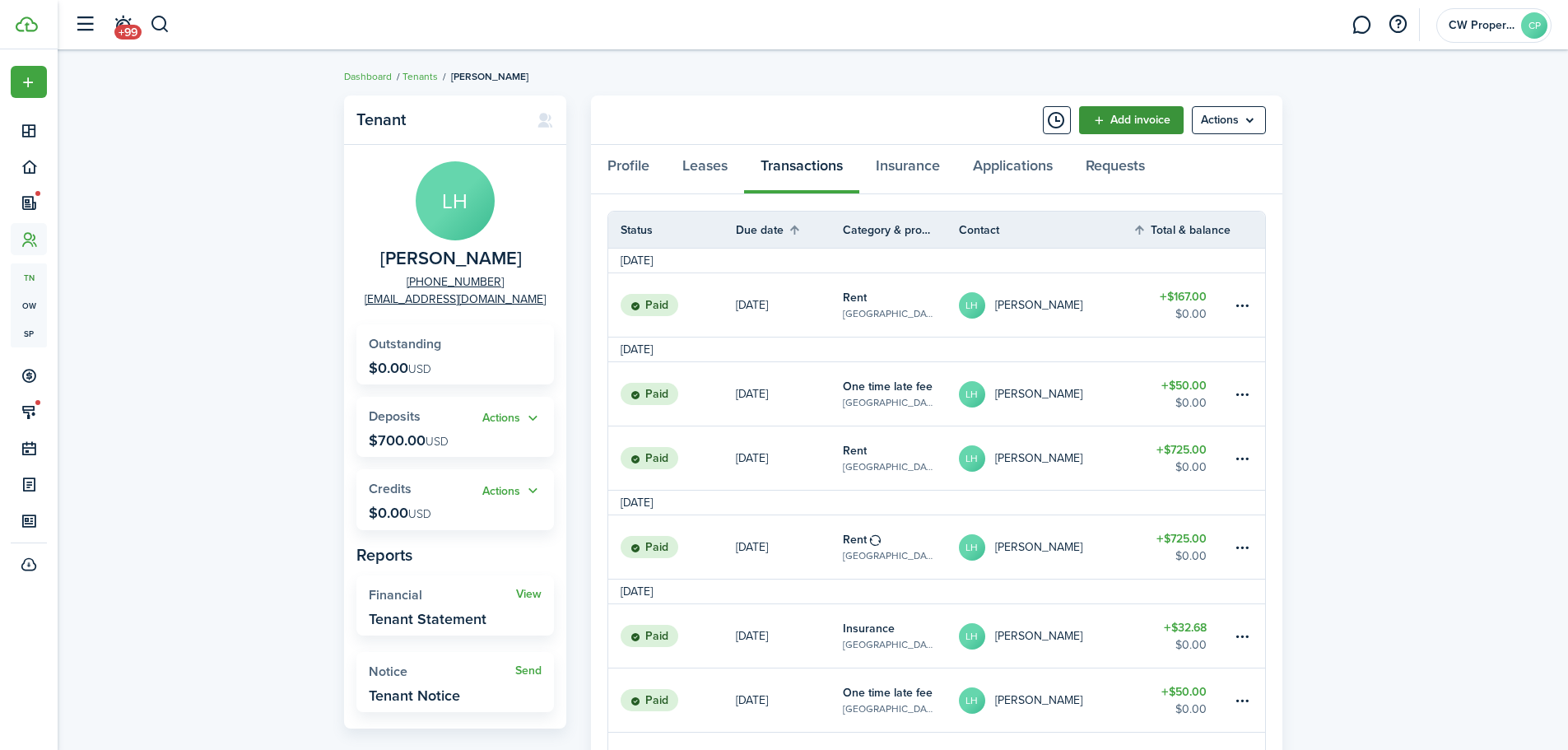
click at [1153, 124] on link "Add invoice" at bounding box center [1132, 120] width 104 height 28
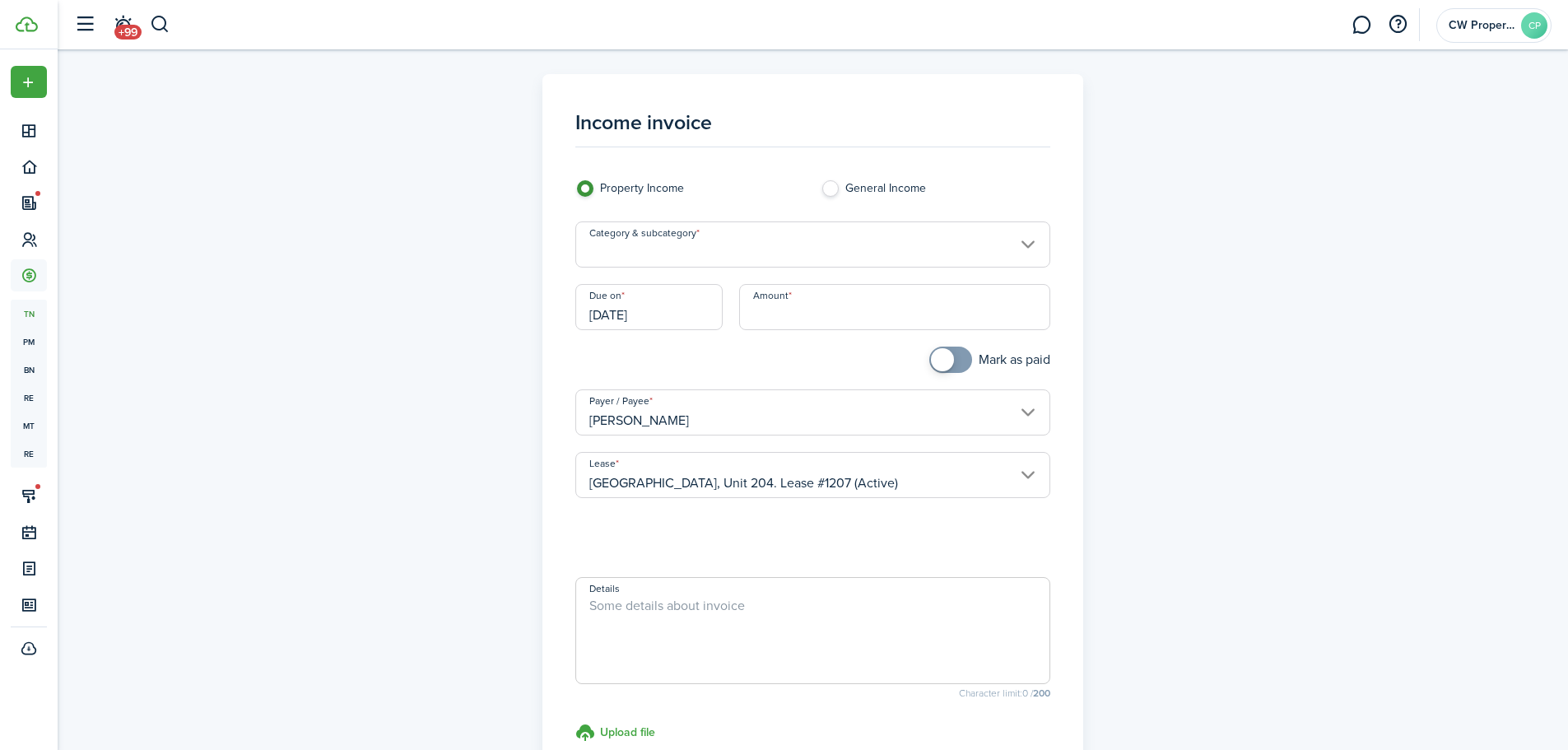
click at [829, 240] on input "Category & subcategory" at bounding box center [813, 244] width 475 height 46
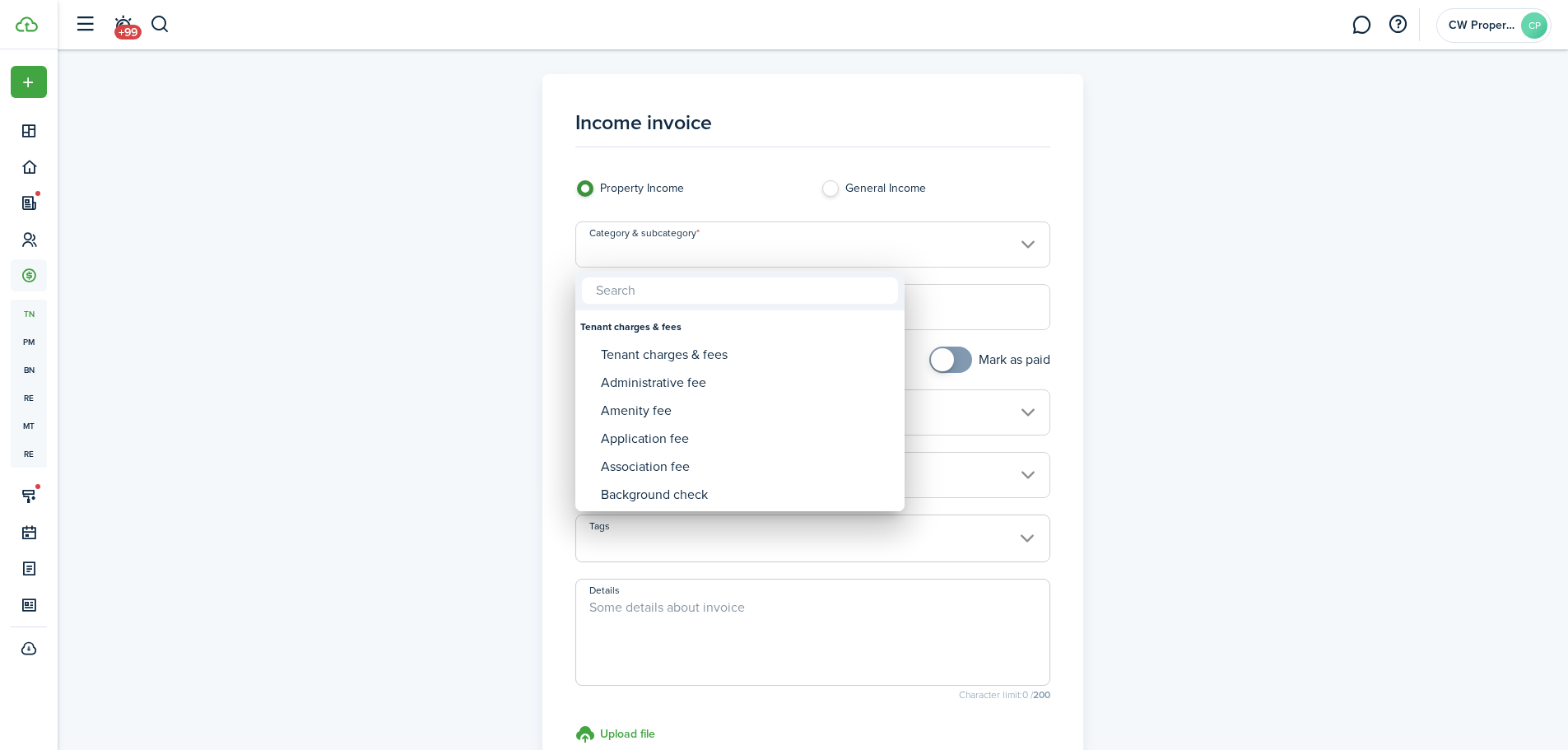
click at [748, 291] on input "text" at bounding box center [739, 290] width 316 height 26
click at [741, 246] on div at bounding box center [784, 375] width 1832 height 1013
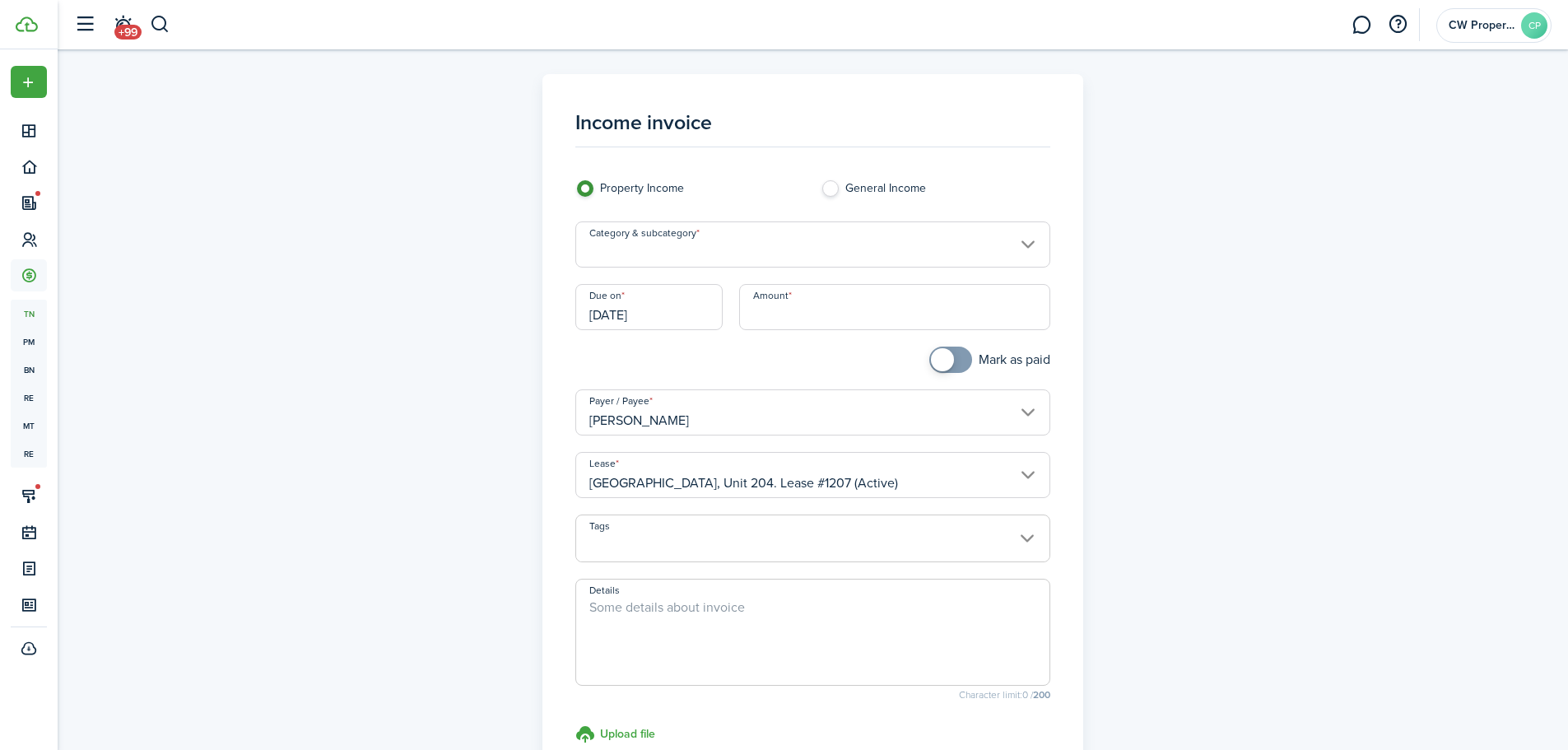
click at [739, 248] on input "Category & subcategory" at bounding box center [813, 244] width 475 height 46
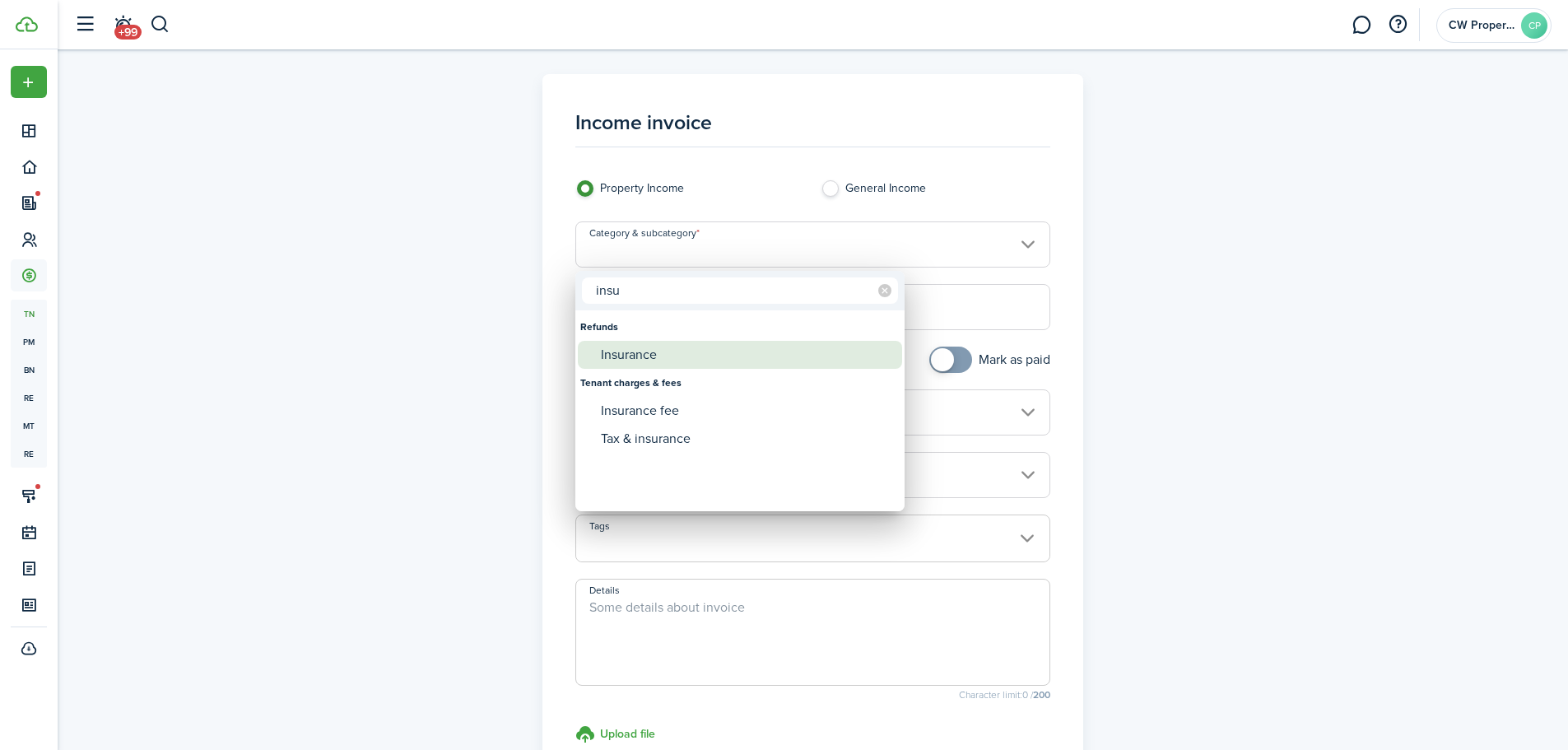
type input "insu"
click at [668, 344] on div "Insurance" at bounding box center [747, 354] width 291 height 28
type input "Refunds / Insurance"
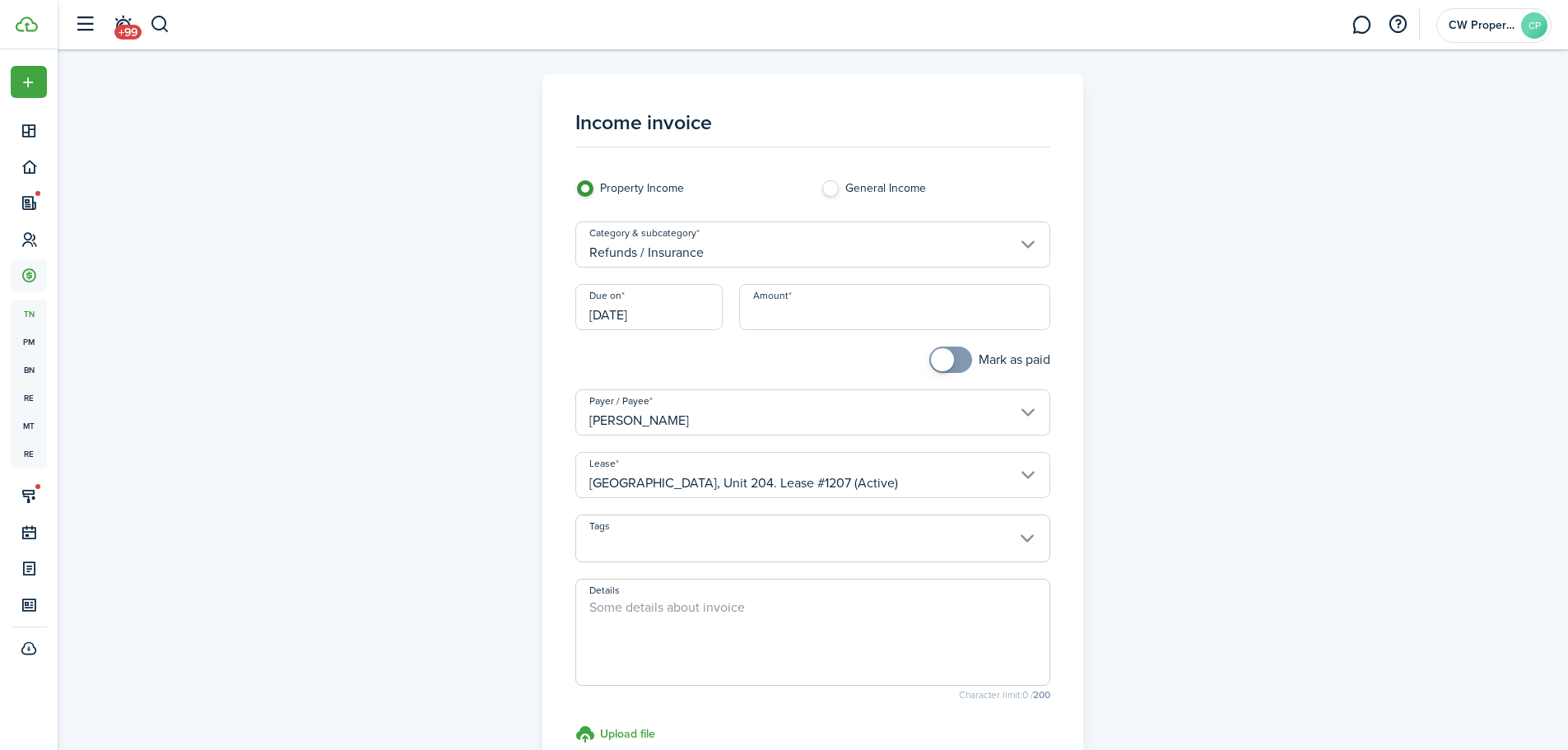
click at [791, 311] on input "Amount" at bounding box center [895, 307] width 311 height 46
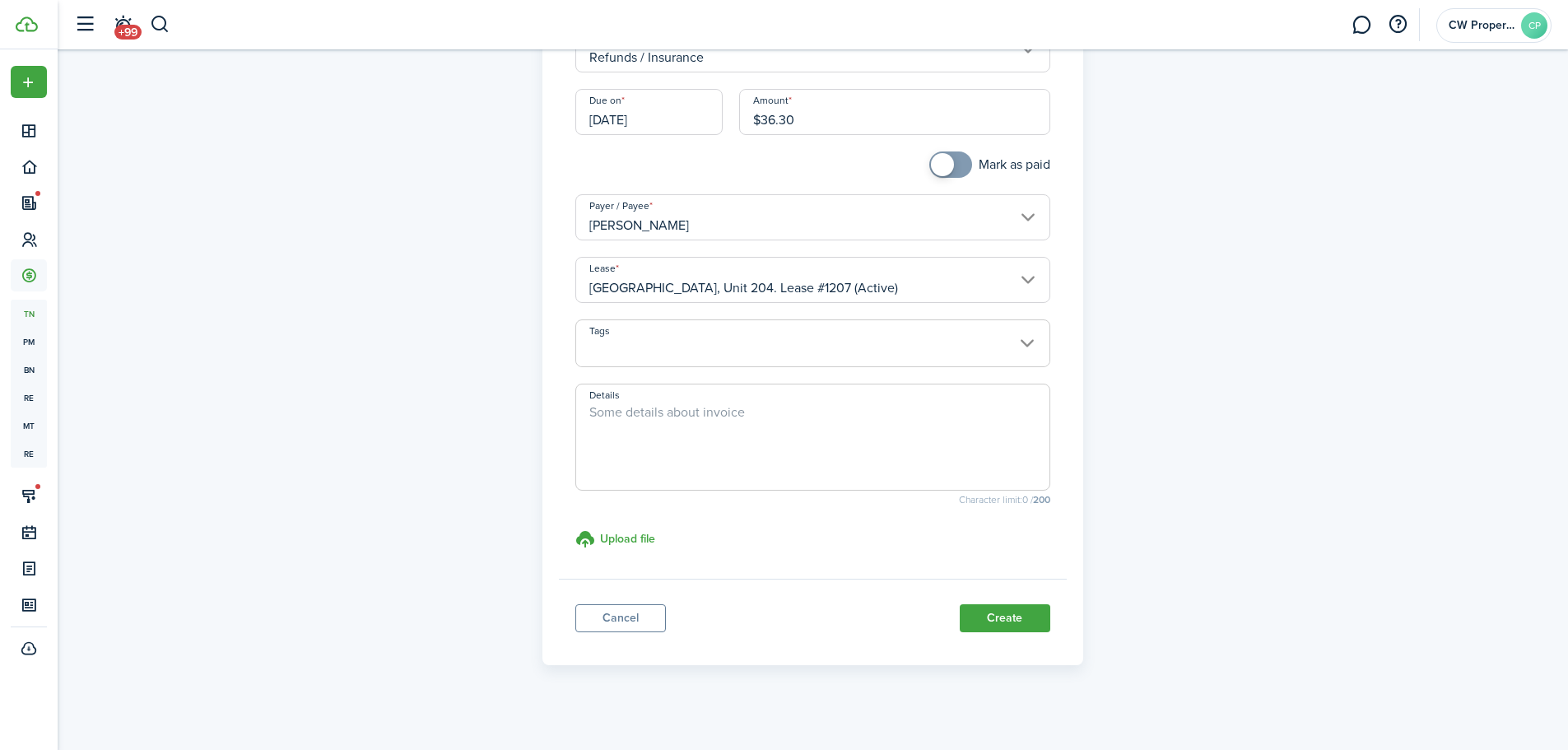
scroll to position [205, 0]
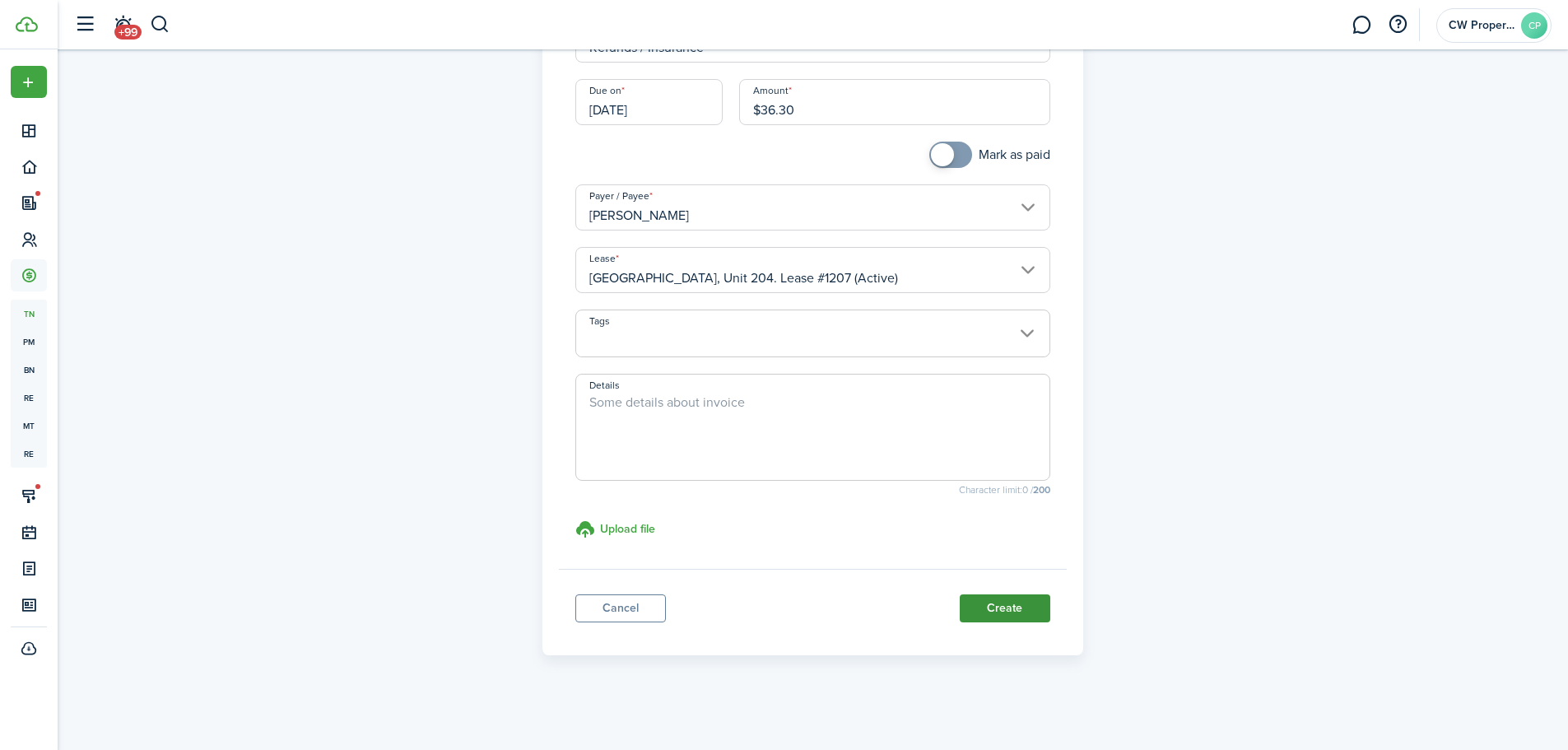
type input "$36.30"
click at [974, 603] on button "Create" at bounding box center [1005, 608] width 91 height 28
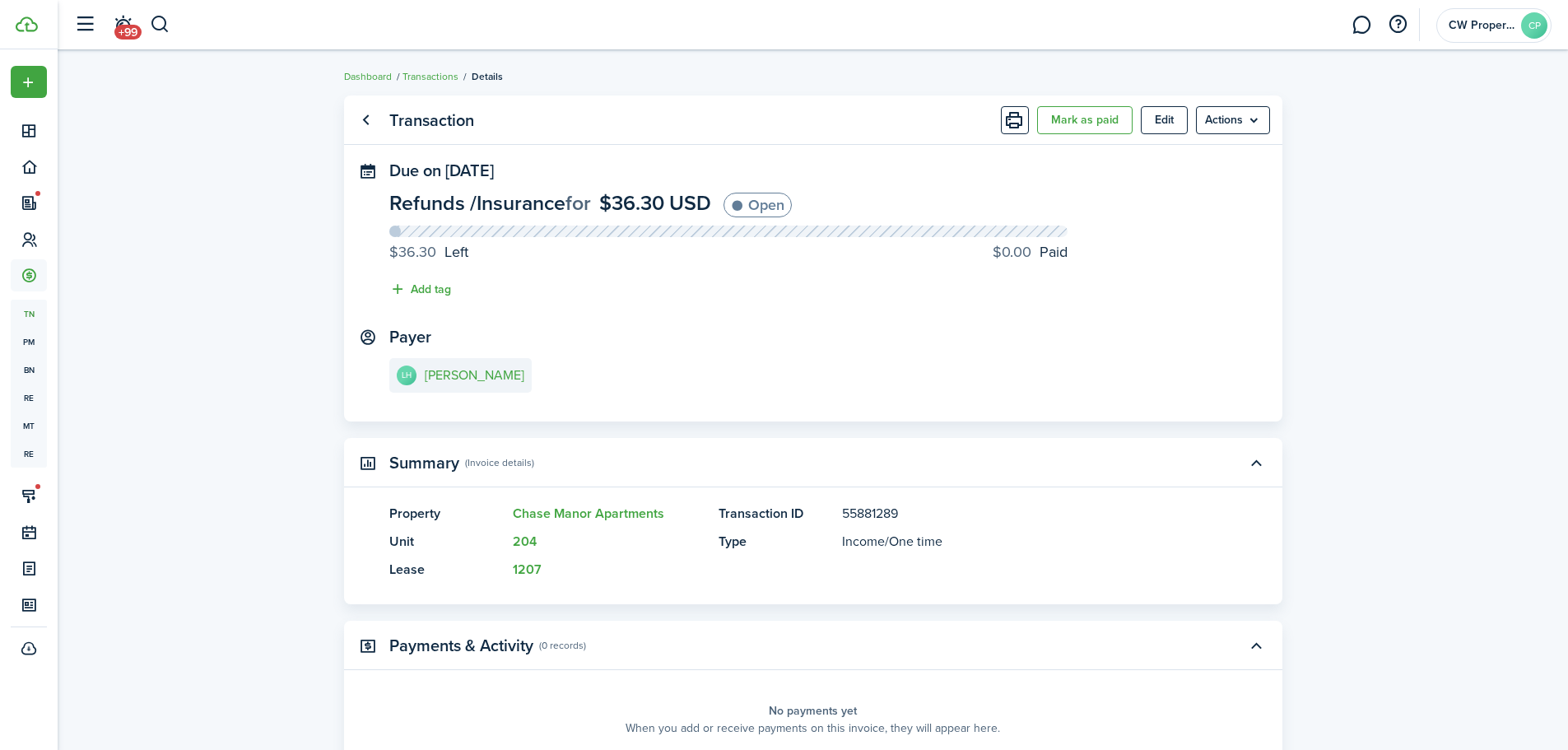
click at [284, 91] on transaction-view "Transaction Mark as paid Edit Actions Due on [DATE] Refunds / Insurance for $36…" at bounding box center [812, 486] width 1510 height 798
click at [152, 24] on button "button" at bounding box center [160, 24] width 21 height 28
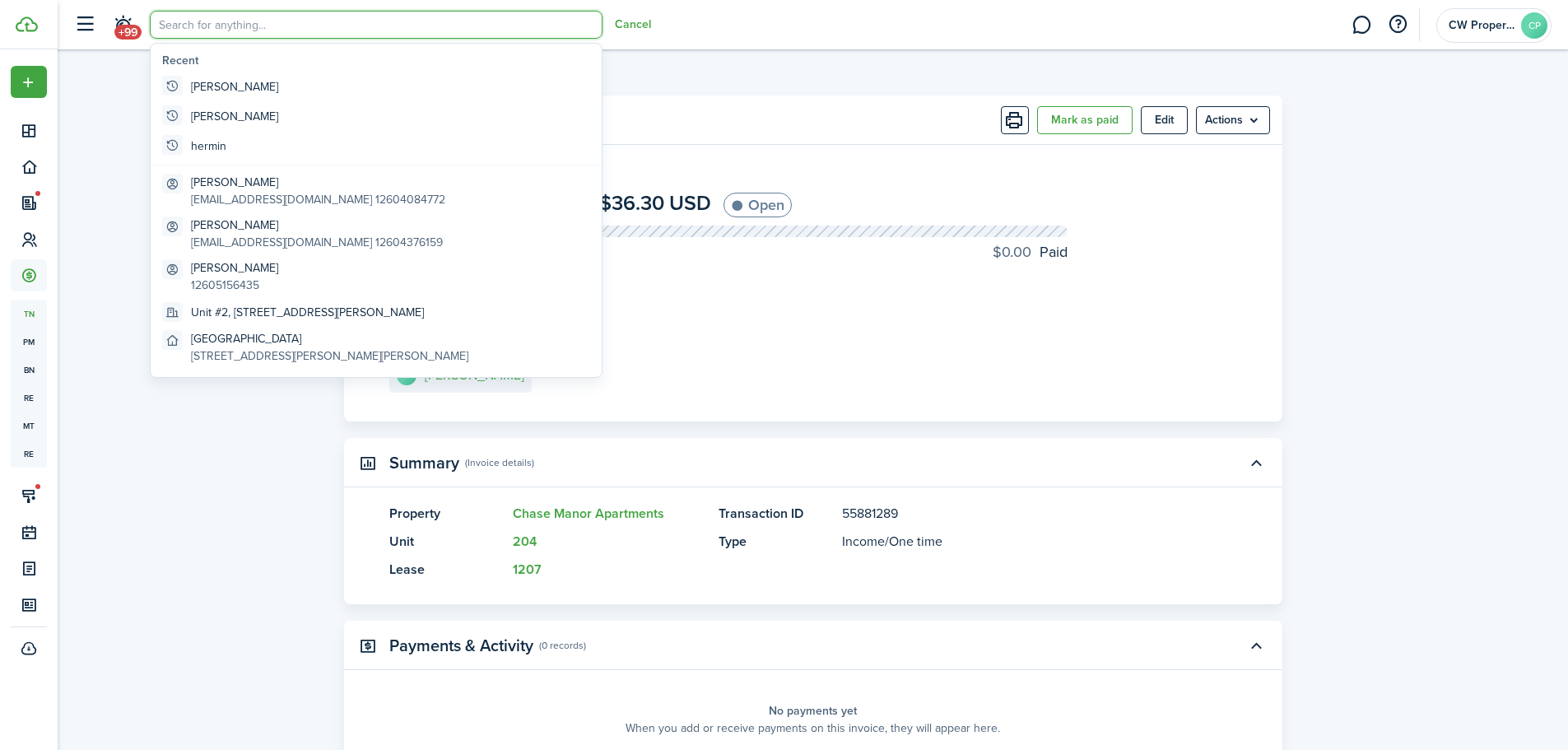
click at [242, 26] on input "search" at bounding box center [376, 24] width 452 height 28
click at [641, 69] on breadcrumb "Dashboard Transactions Details" at bounding box center [813, 68] width 938 height 38
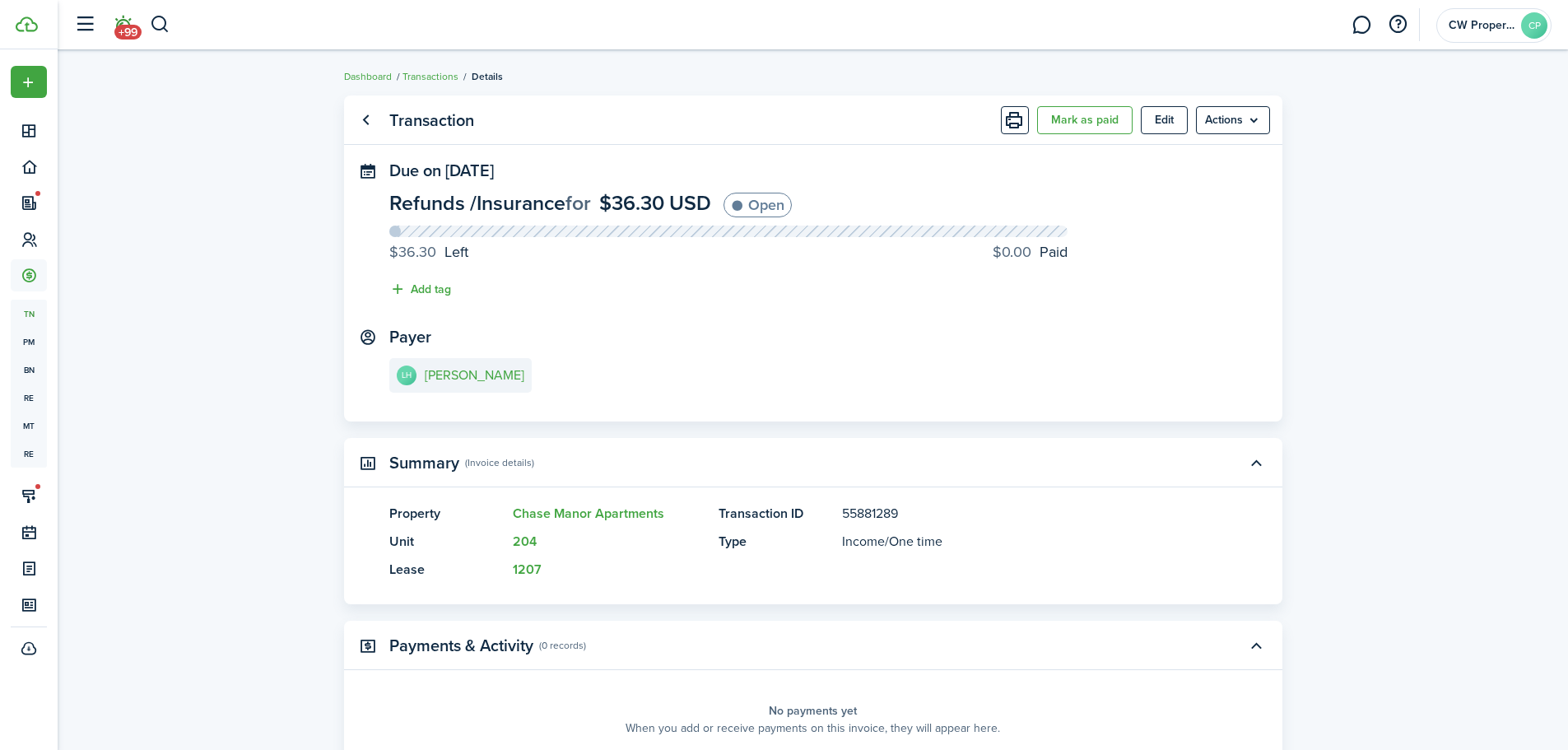
click at [119, 31] on span "+99" at bounding box center [128, 31] width 27 height 14
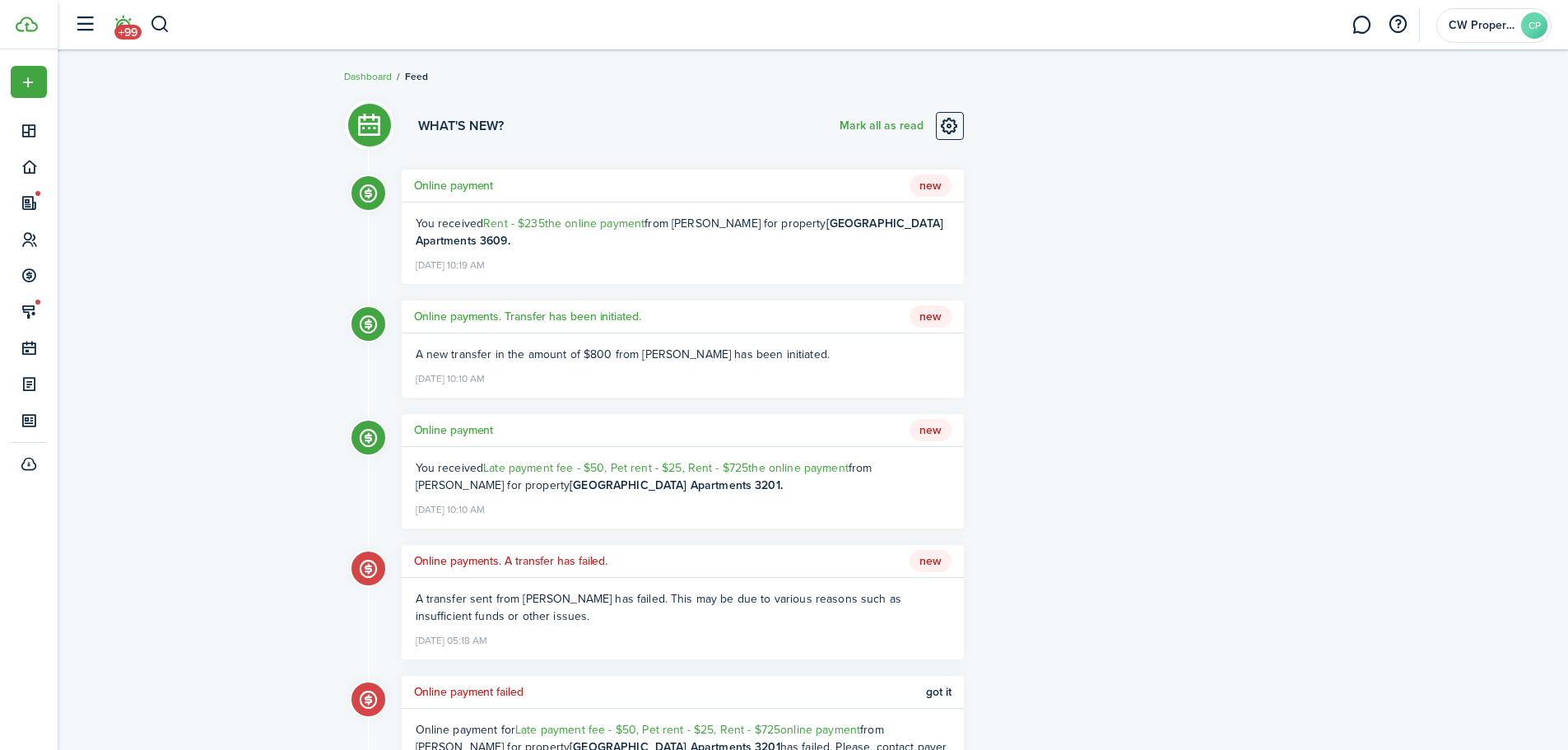
click at [737, 121] on div "What's new? [PERSON_NAME] all as read" at bounding box center [683, 128] width 562 height 32
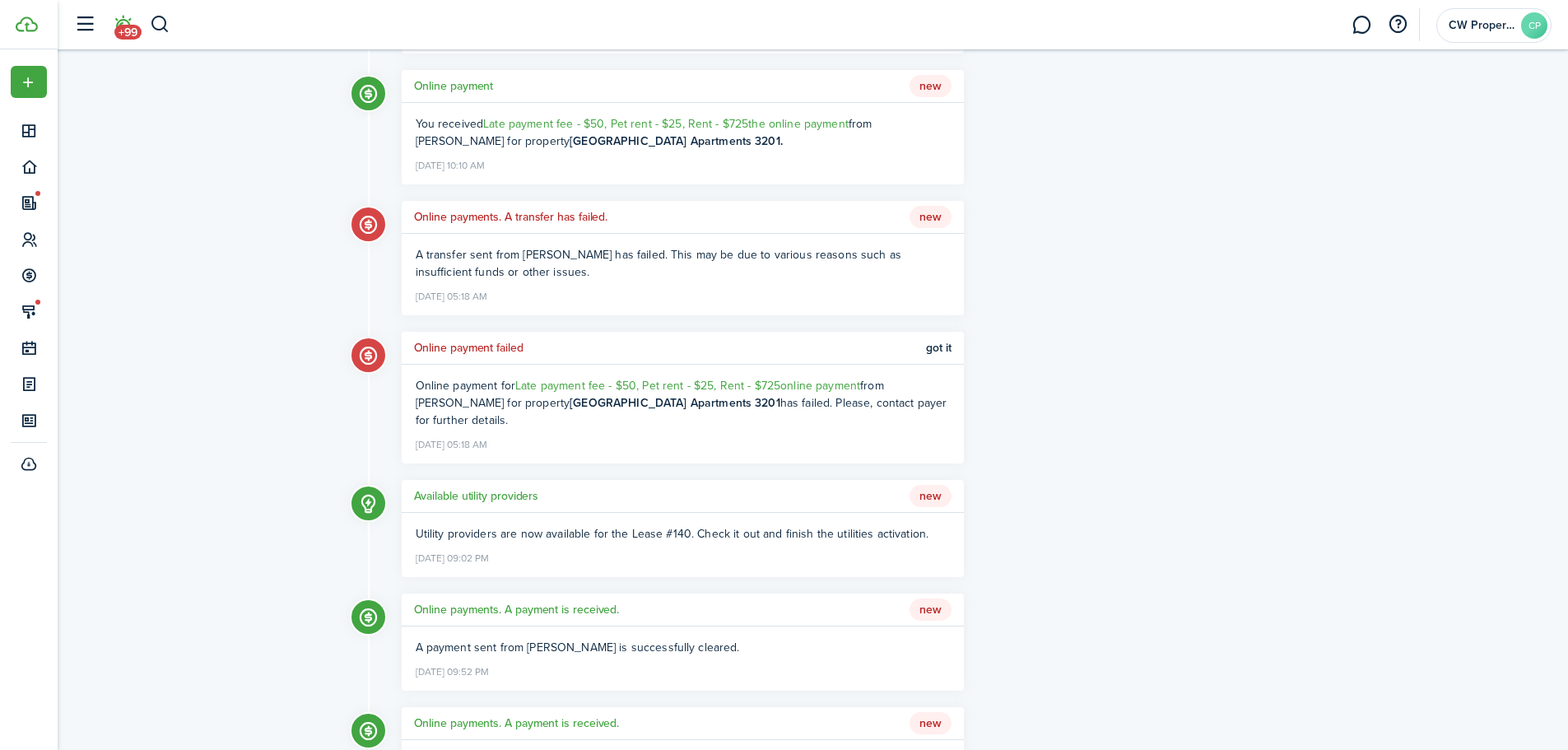
scroll to position [494, 0]
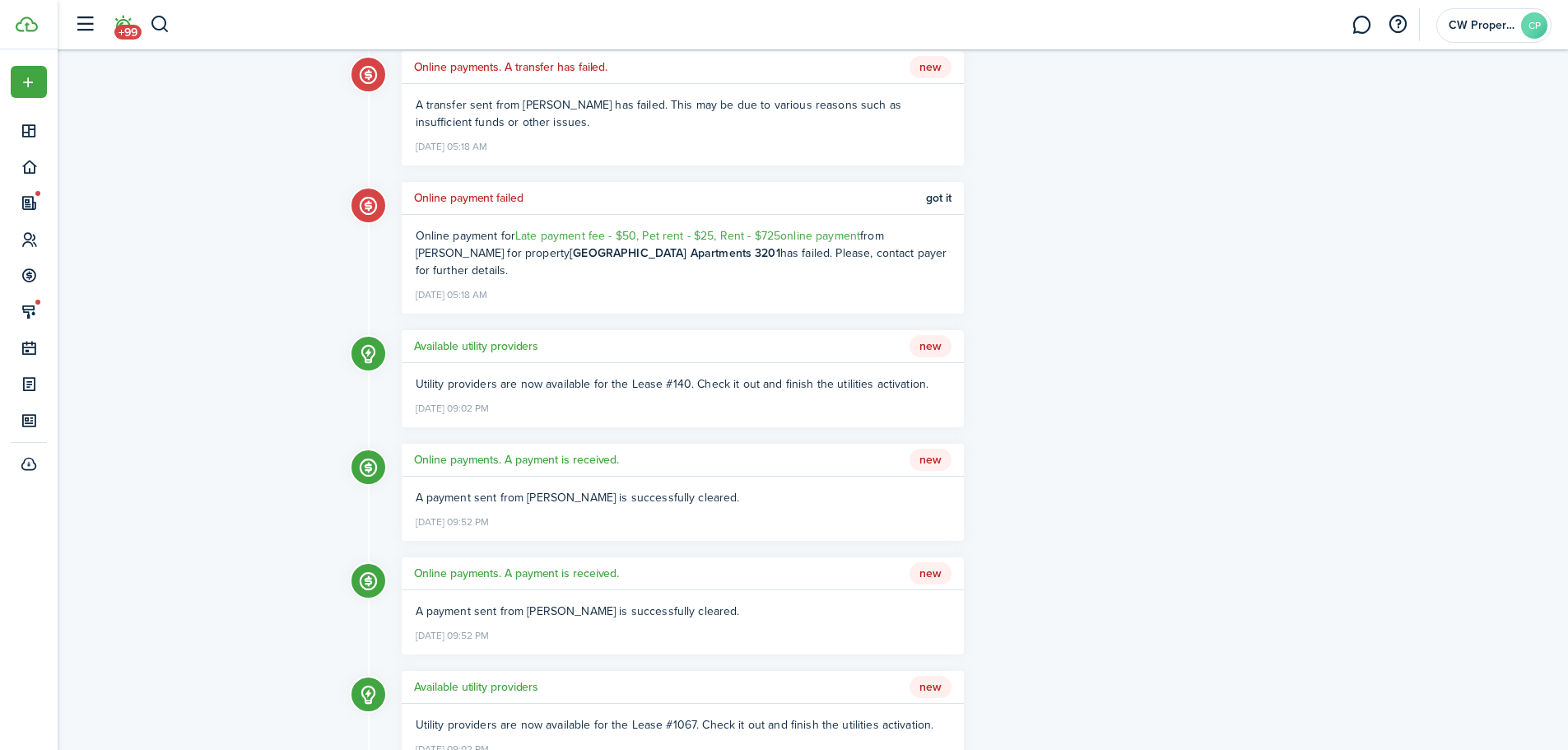
click at [291, 370] on div "What's new? [PERSON_NAME] all as read Online payment New You received Rent - $2…" at bounding box center [812, 538] width 1510 height 1889
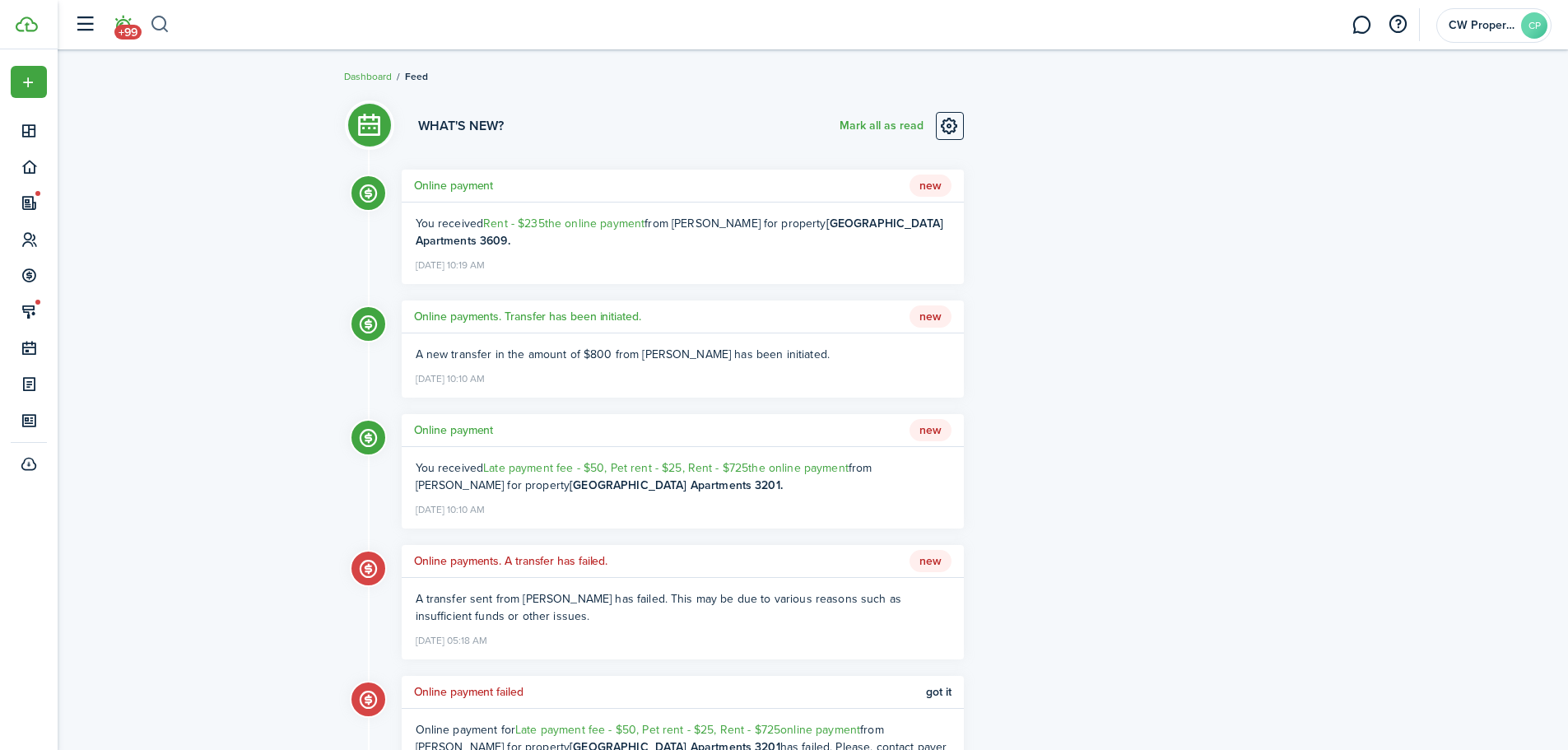
click at [166, 31] on button "button" at bounding box center [160, 24] width 21 height 28
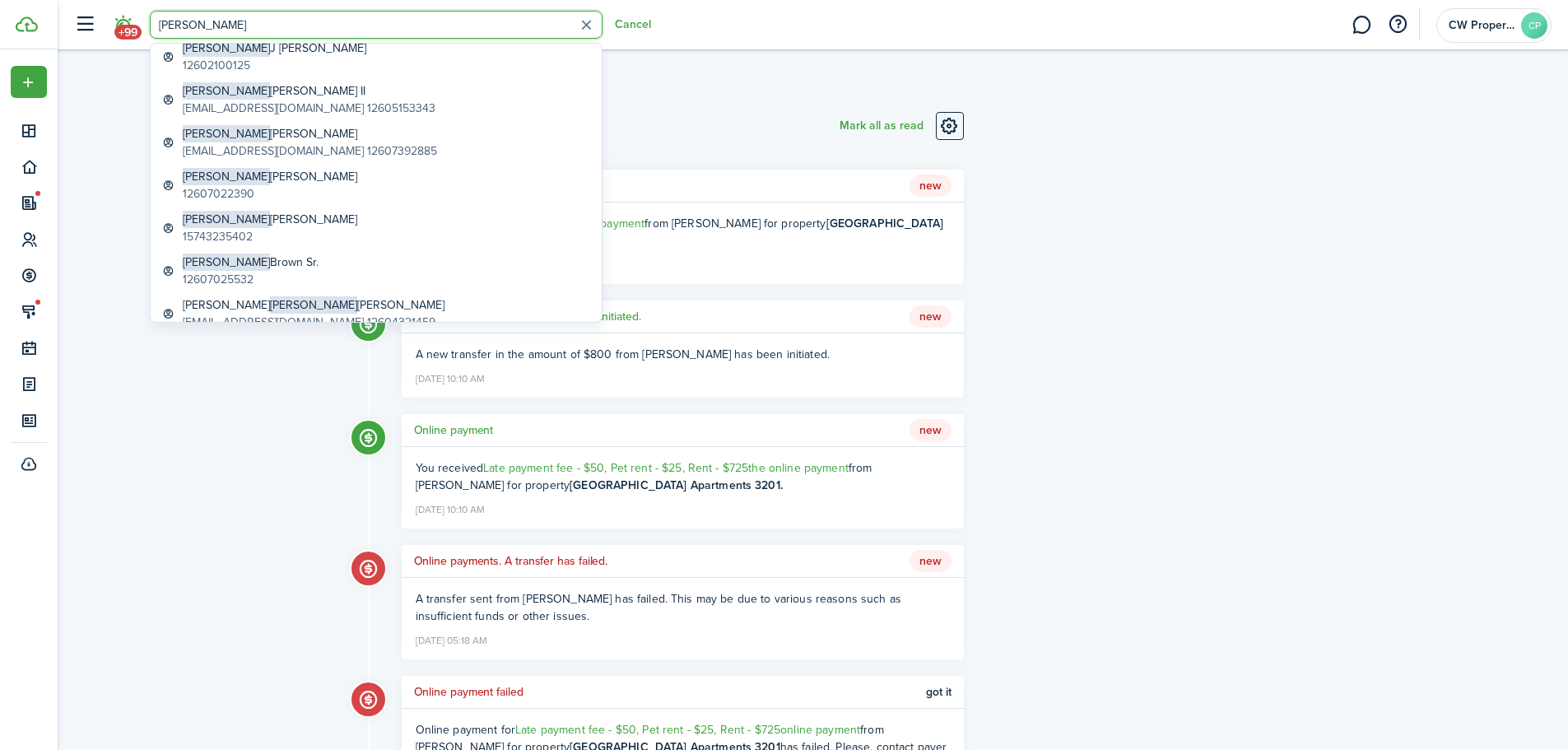
scroll to position [412, 0]
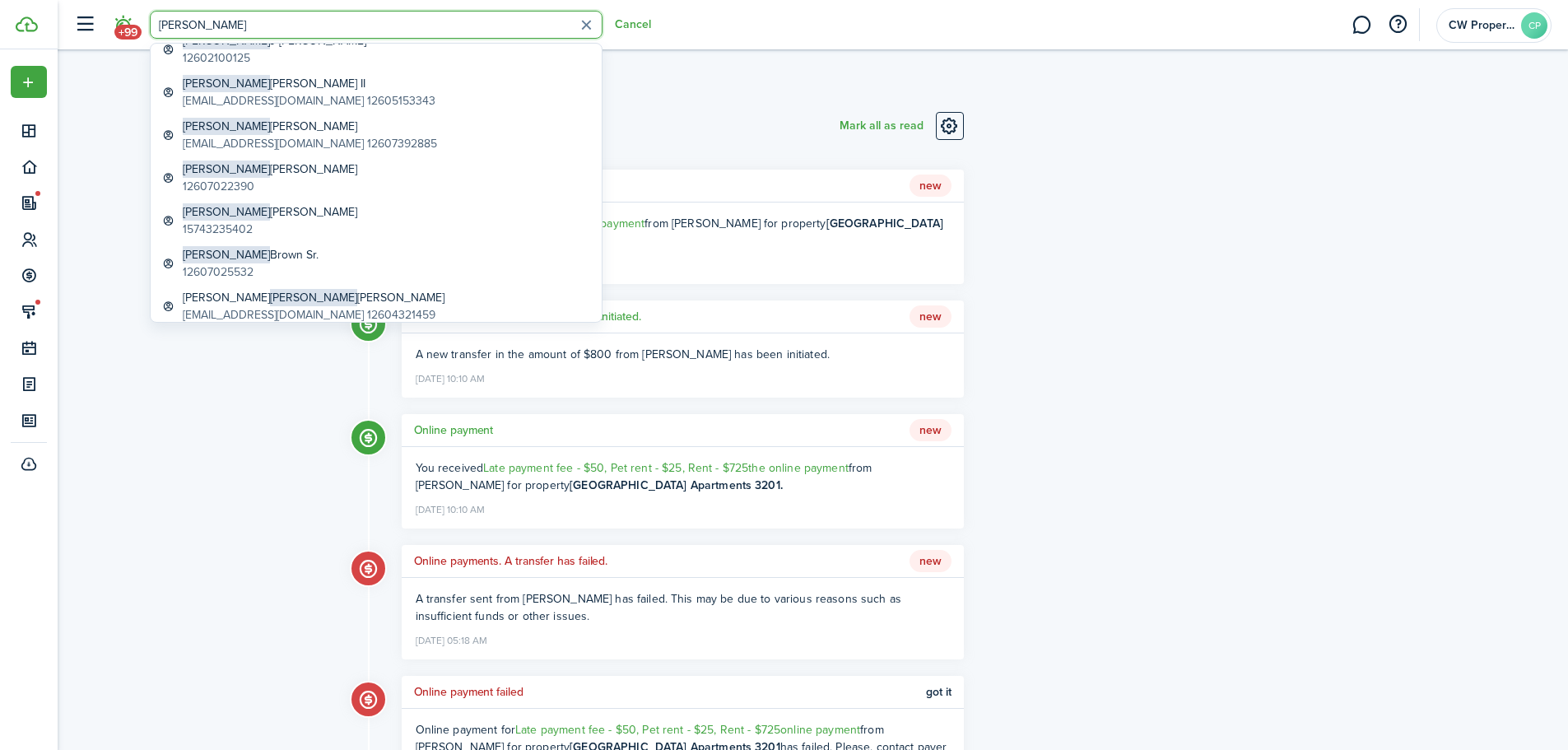
type input "[PERSON_NAME]"
